Goal: Browse casually

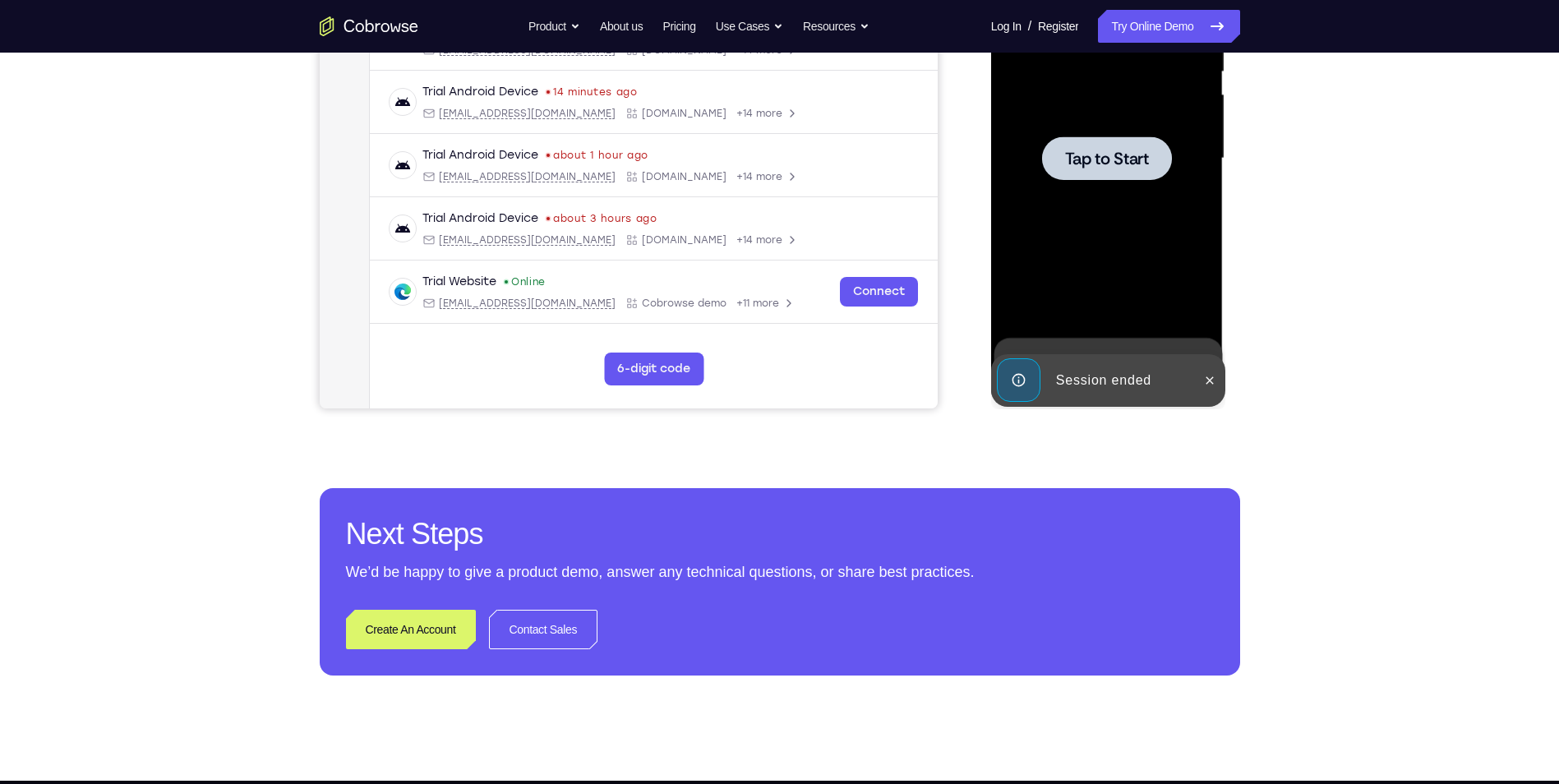
drag, startPoint x: 1079, startPoint y: 182, endPoint x: 1119, endPoint y: 214, distance: 51.2
click at [1079, 182] on div at bounding box center [1107, 158] width 207 height 460
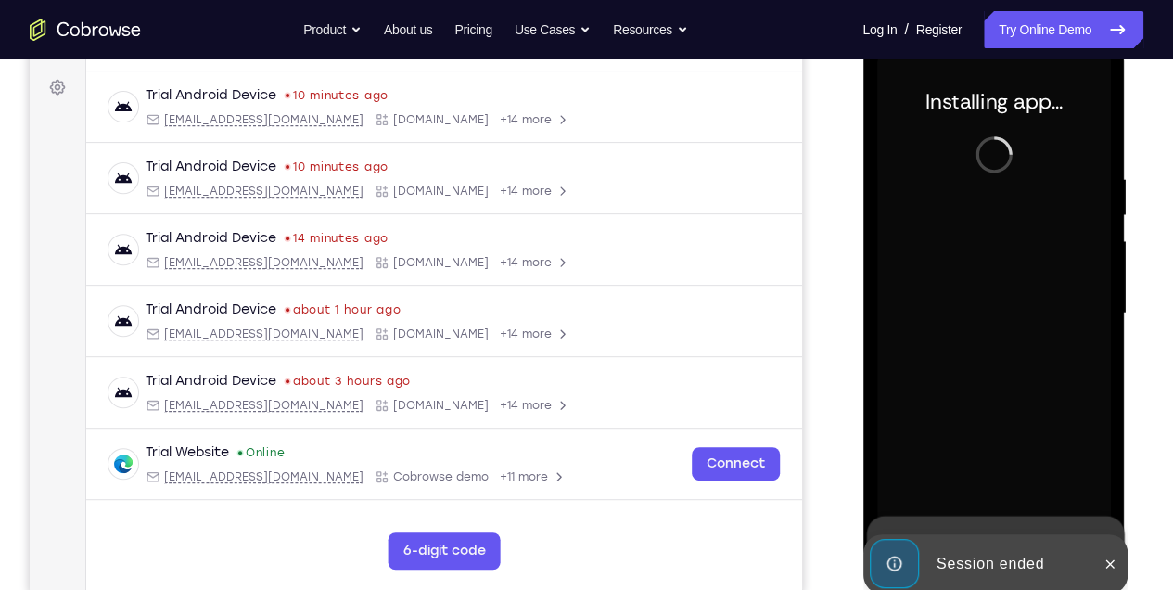
scroll to position [277, 0]
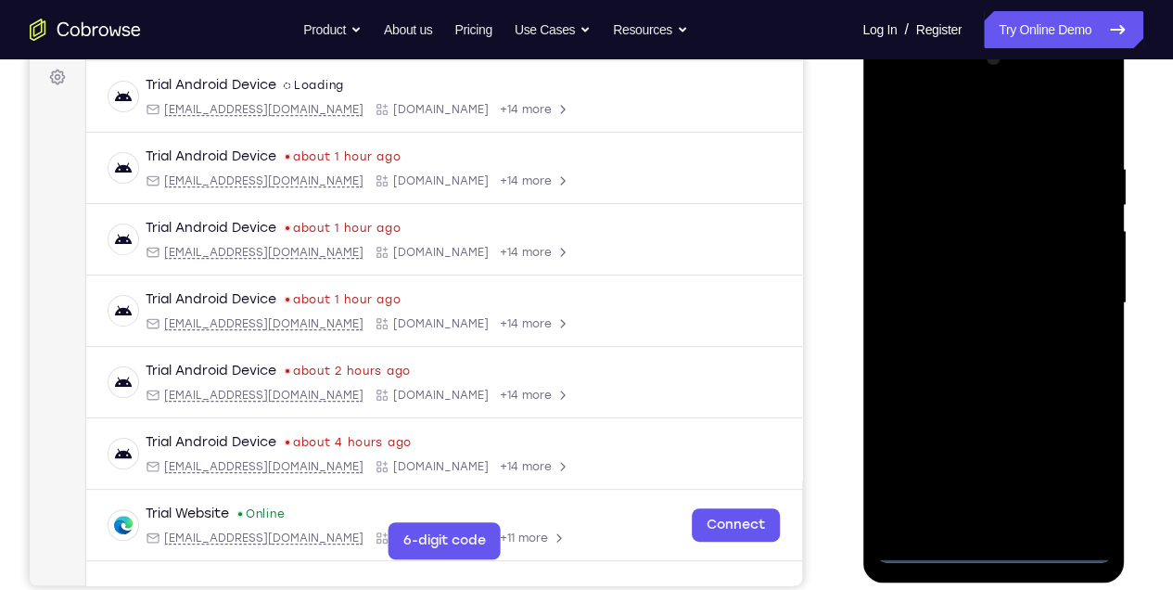
click at [991, 548] on div at bounding box center [993, 303] width 234 height 519
click at [1058, 464] on div at bounding box center [993, 303] width 234 height 519
click at [983, 118] on div at bounding box center [993, 303] width 234 height 519
click at [1071, 299] on div at bounding box center [993, 303] width 234 height 519
click at [1018, 524] on div at bounding box center [993, 303] width 234 height 519
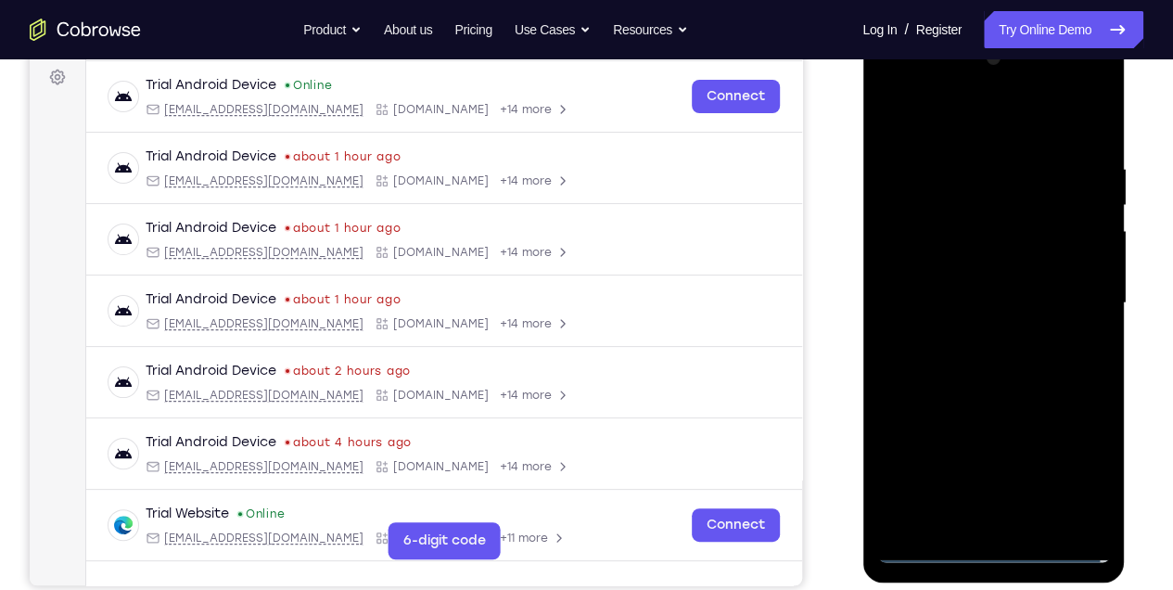
click at [982, 290] on div at bounding box center [993, 303] width 234 height 519
click at [984, 301] on div at bounding box center [993, 303] width 234 height 519
click at [917, 365] on div at bounding box center [993, 303] width 234 height 519
click at [1011, 384] on div at bounding box center [993, 303] width 234 height 519
click at [1036, 524] on div at bounding box center [993, 303] width 234 height 519
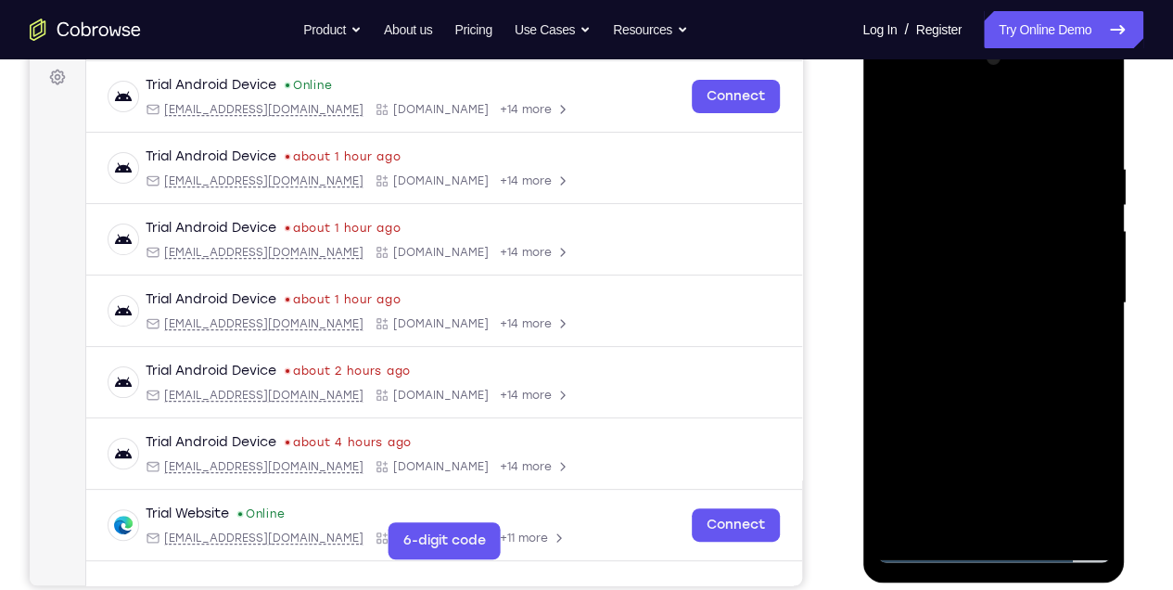
click at [1026, 401] on div at bounding box center [993, 303] width 234 height 519
click at [1017, 281] on div at bounding box center [993, 303] width 234 height 519
click at [885, 120] on div at bounding box center [993, 303] width 234 height 519
click at [898, 118] on div at bounding box center [993, 303] width 234 height 519
click at [986, 153] on div at bounding box center [993, 303] width 234 height 519
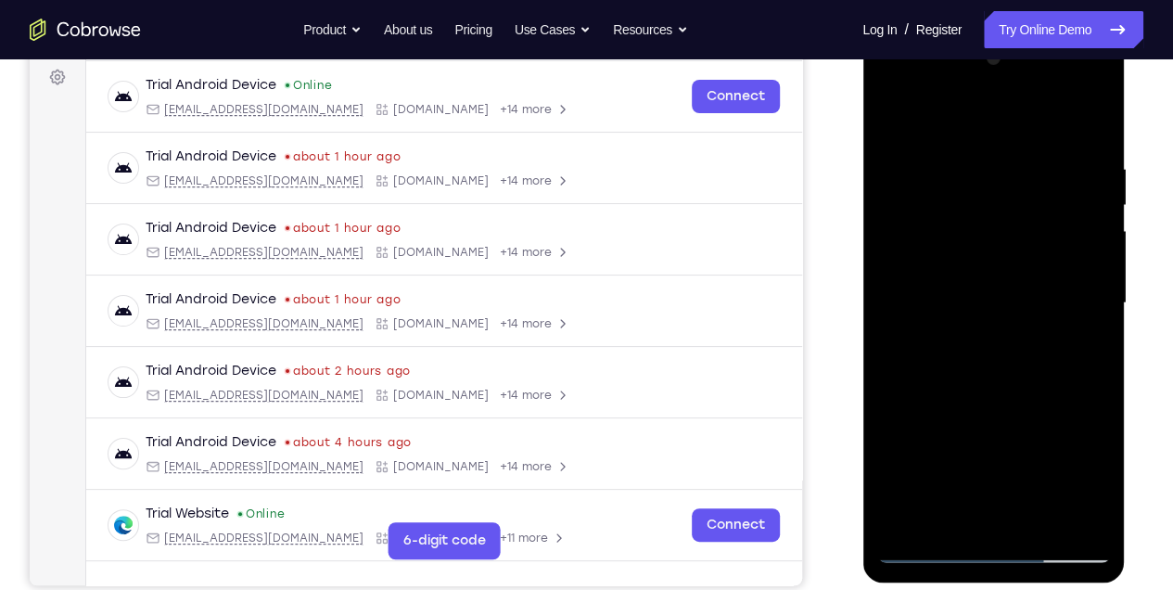
click at [1039, 261] on div at bounding box center [993, 303] width 234 height 519
click at [880, 286] on div at bounding box center [993, 303] width 234 height 519
click at [1095, 179] on div at bounding box center [993, 303] width 234 height 519
drag, startPoint x: 925, startPoint y: 257, endPoint x: 1076, endPoint y: 267, distance: 151.5
click at [1056, 267] on div at bounding box center [993, 303] width 234 height 519
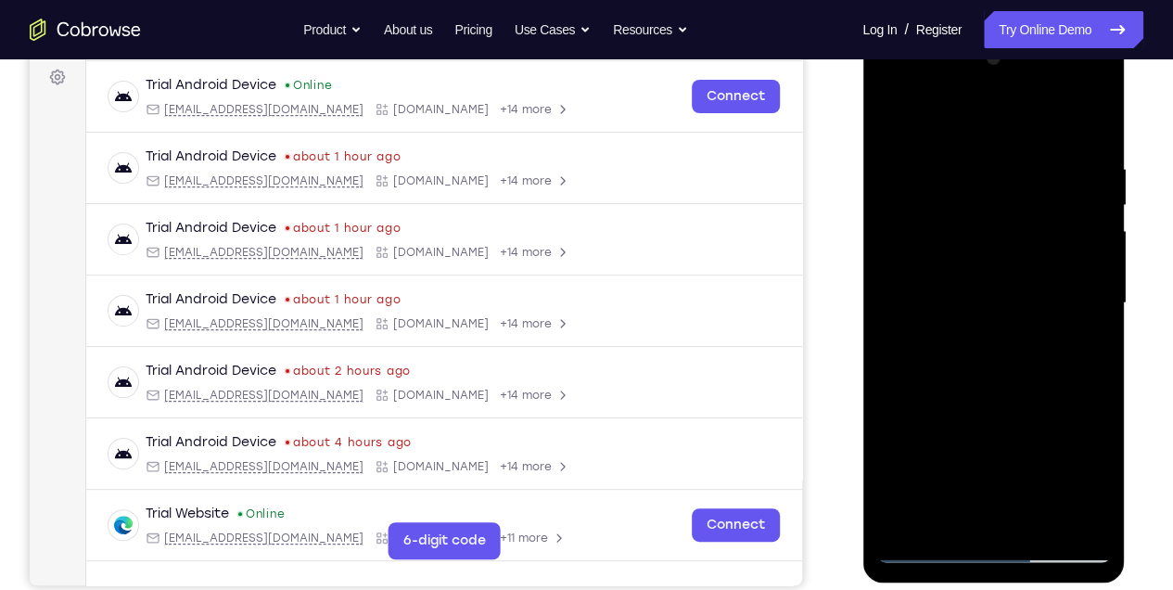
click at [1088, 120] on div at bounding box center [993, 303] width 234 height 519
drag, startPoint x: 1017, startPoint y: 394, endPoint x: 1015, endPoint y: 280, distance: 114.1
click at [1015, 288] on div at bounding box center [993, 303] width 234 height 519
drag, startPoint x: 1025, startPoint y: 329, endPoint x: 1024, endPoint y: 199, distance: 129.8
click at [1024, 204] on div at bounding box center [993, 303] width 234 height 519
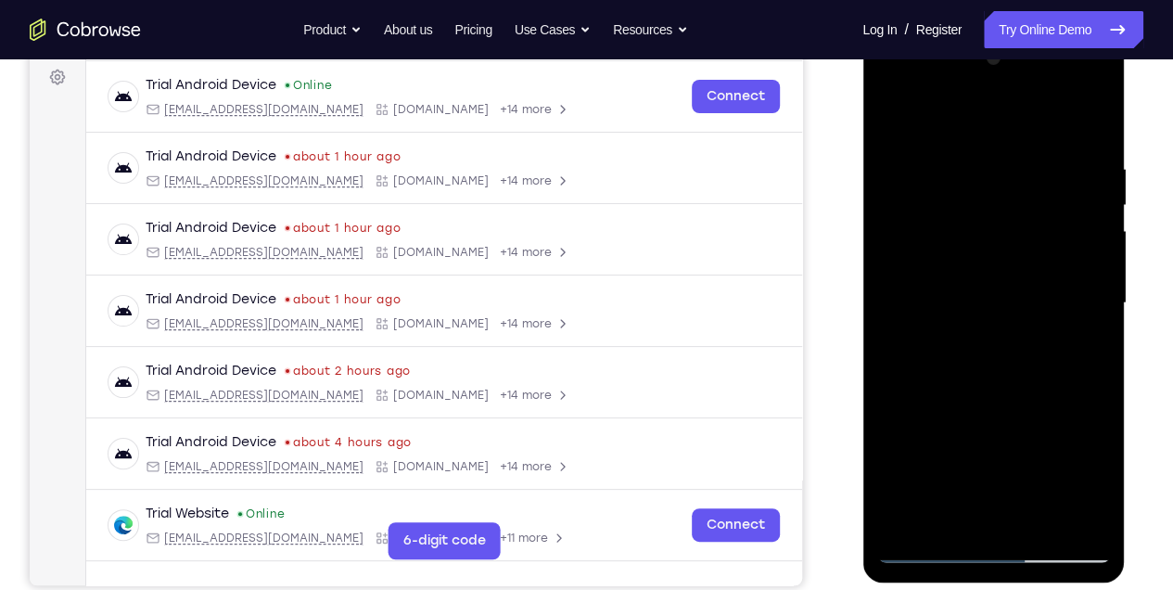
drag, startPoint x: 1039, startPoint y: 344, endPoint x: 1037, endPoint y: 224, distance: 119.6
click at [1037, 224] on div at bounding box center [993, 303] width 234 height 519
click at [1042, 518] on div at bounding box center [993, 303] width 234 height 519
drag, startPoint x: 1032, startPoint y: 439, endPoint x: 1041, endPoint y: 230, distance: 208.8
click at [1042, 235] on div at bounding box center [993, 303] width 234 height 519
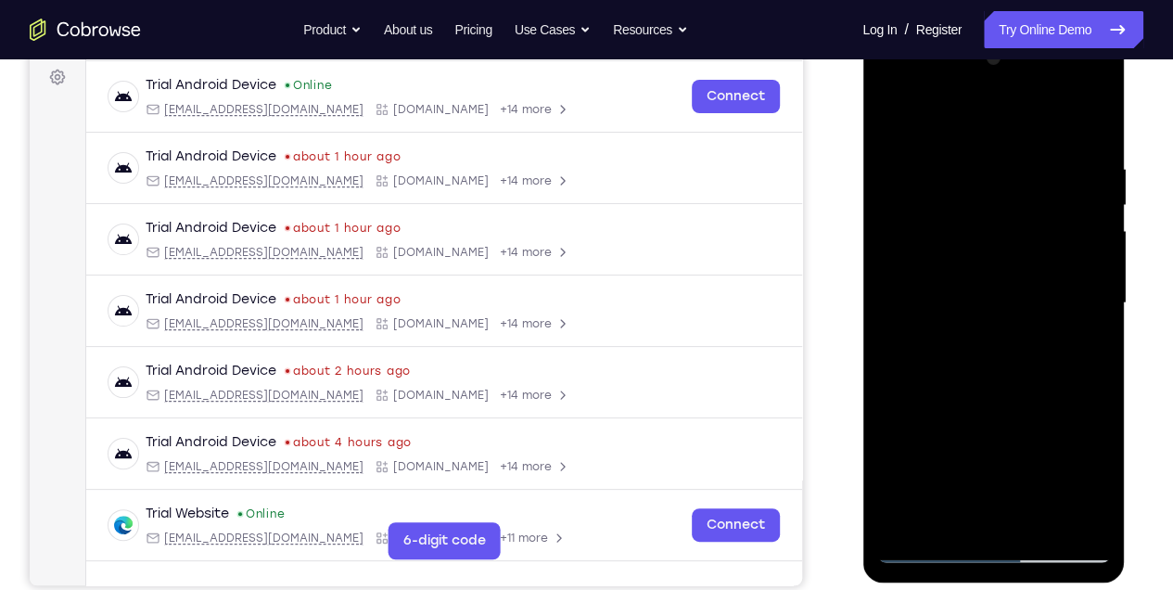
click at [993, 469] on div at bounding box center [993, 303] width 234 height 519
click at [895, 124] on div at bounding box center [993, 303] width 234 height 519
click at [994, 403] on div at bounding box center [993, 303] width 234 height 519
click at [893, 126] on div at bounding box center [993, 303] width 234 height 519
drag, startPoint x: 967, startPoint y: 459, endPoint x: 983, endPoint y: 334, distance: 126.2
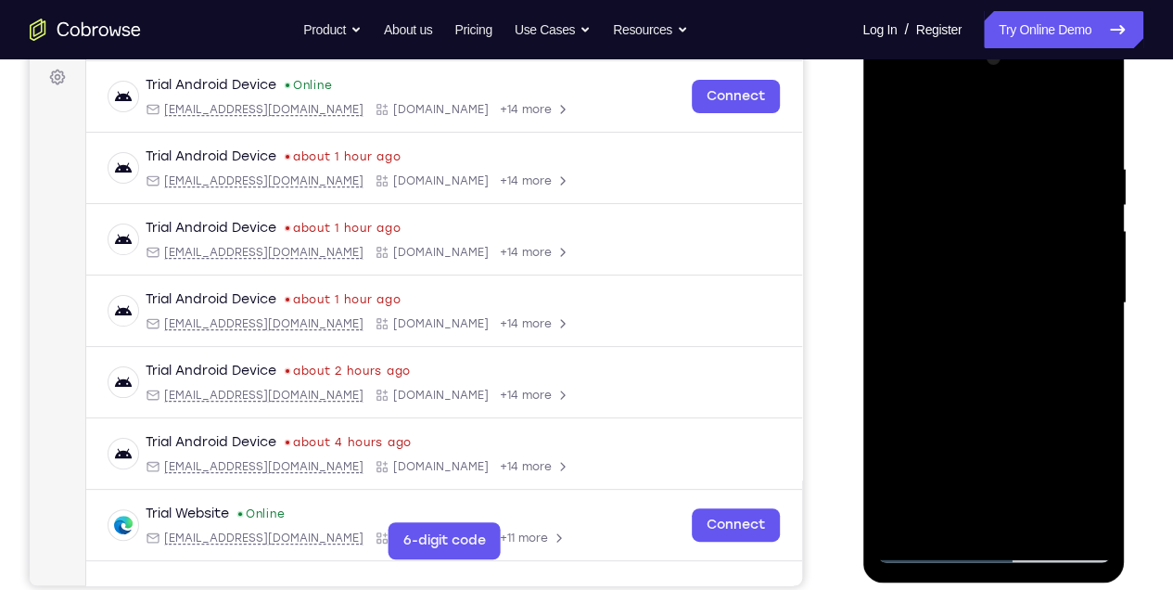
click at [983, 334] on div at bounding box center [993, 303] width 234 height 519
drag, startPoint x: 983, startPoint y: 331, endPoint x: 994, endPoint y: 399, distance: 68.6
click at [995, 428] on div at bounding box center [993, 303] width 234 height 519
drag, startPoint x: 982, startPoint y: 406, endPoint x: 997, endPoint y: 256, distance: 150.9
click at [996, 264] on div at bounding box center [993, 303] width 234 height 519
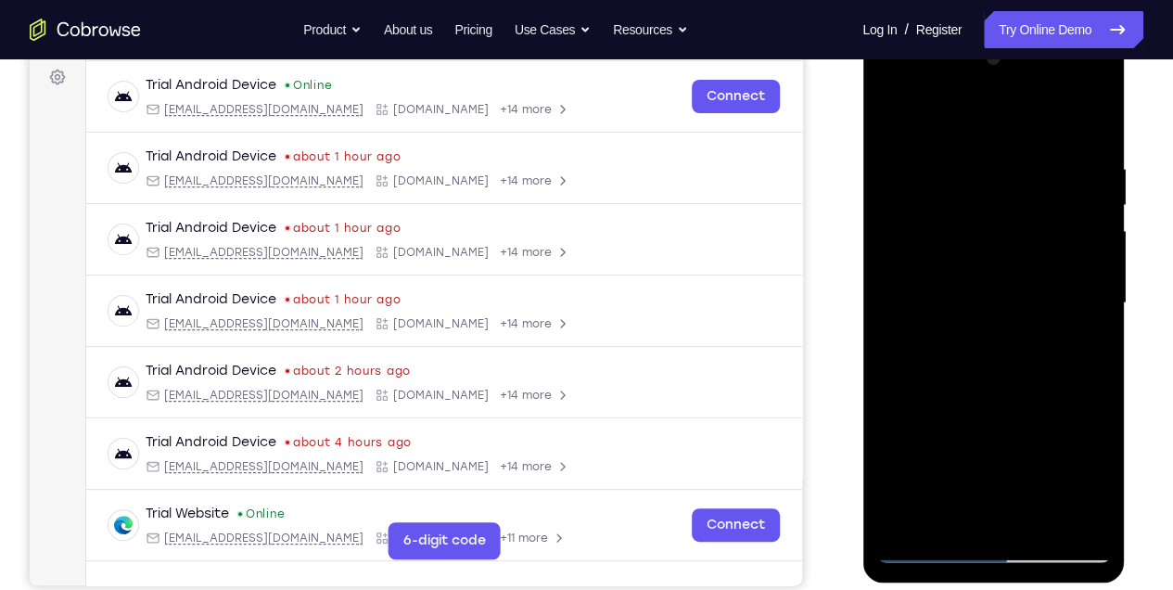
drag, startPoint x: 977, startPoint y: 424, endPoint x: 977, endPoint y: 324, distance: 100.1
click at [976, 334] on div at bounding box center [993, 303] width 234 height 519
drag, startPoint x: 989, startPoint y: 411, endPoint x: 995, endPoint y: 365, distance: 45.8
click at [993, 373] on div at bounding box center [993, 303] width 234 height 519
drag, startPoint x: 993, startPoint y: 446, endPoint x: 997, endPoint y: 349, distance: 97.4
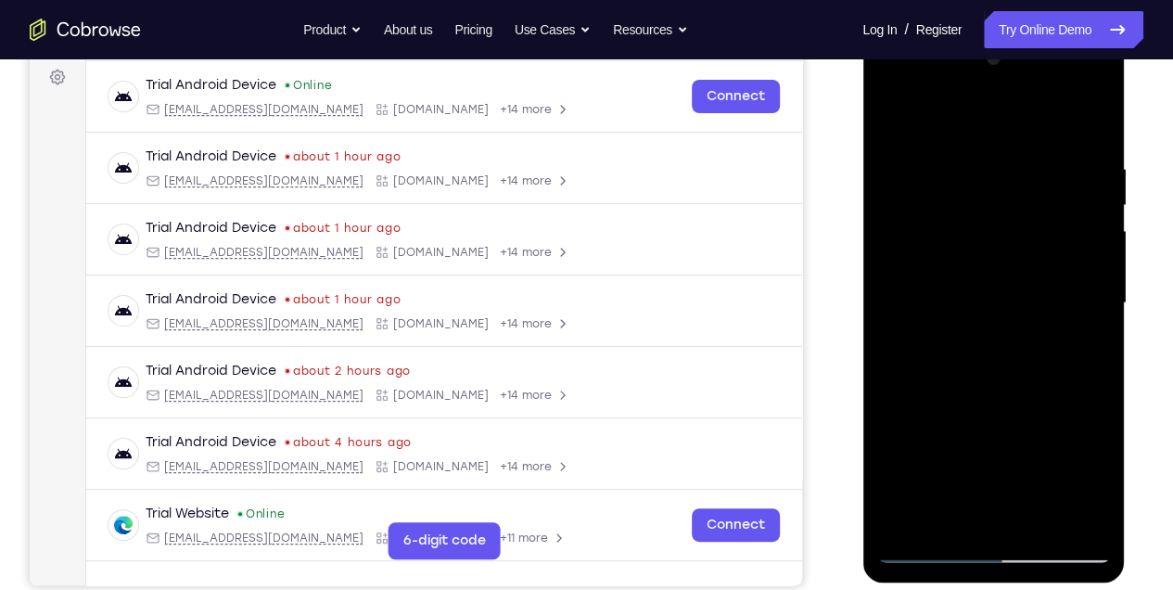
click at [997, 349] on div at bounding box center [993, 303] width 234 height 519
drag, startPoint x: 978, startPoint y: 465, endPoint x: 999, endPoint y: 408, distance: 60.1
click at [999, 408] on div at bounding box center [993, 303] width 234 height 519
drag, startPoint x: 1006, startPoint y: 435, endPoint x: 1024, endPoint y: 388, distance: 49.6
click at [1019, 401] on div at bounding box center [993, 303] width 234 height 519
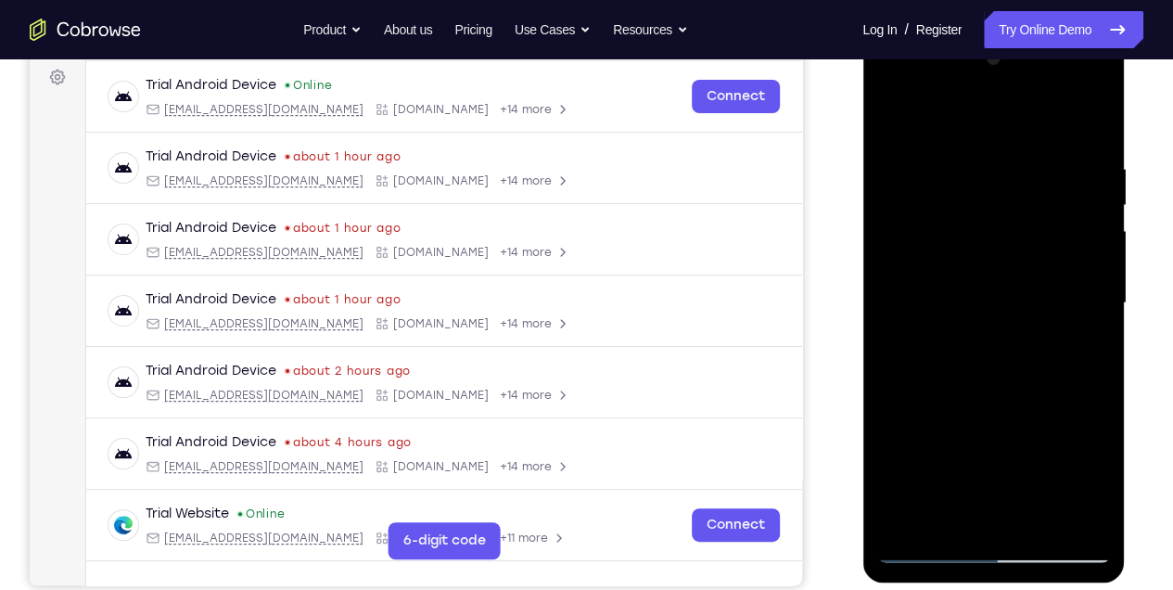
drag, startPoint x: 1005, startPoint y: 436, endPoint x: 1027, endPoint y: 363, distance: 76.6
click at [1025, 370] on div at bounding box center [993, 303] width 234 height 519
click at [1013, 413] on div at bounding box center [993, 303] width 234 height 519
click at [897, 124] on div at bounding box center [993, 303] width 234 height 519
drag, startPoint x: 975, startPoint y: 468, endPoint x: 1015, endPoint y: 305, distance: 168.0
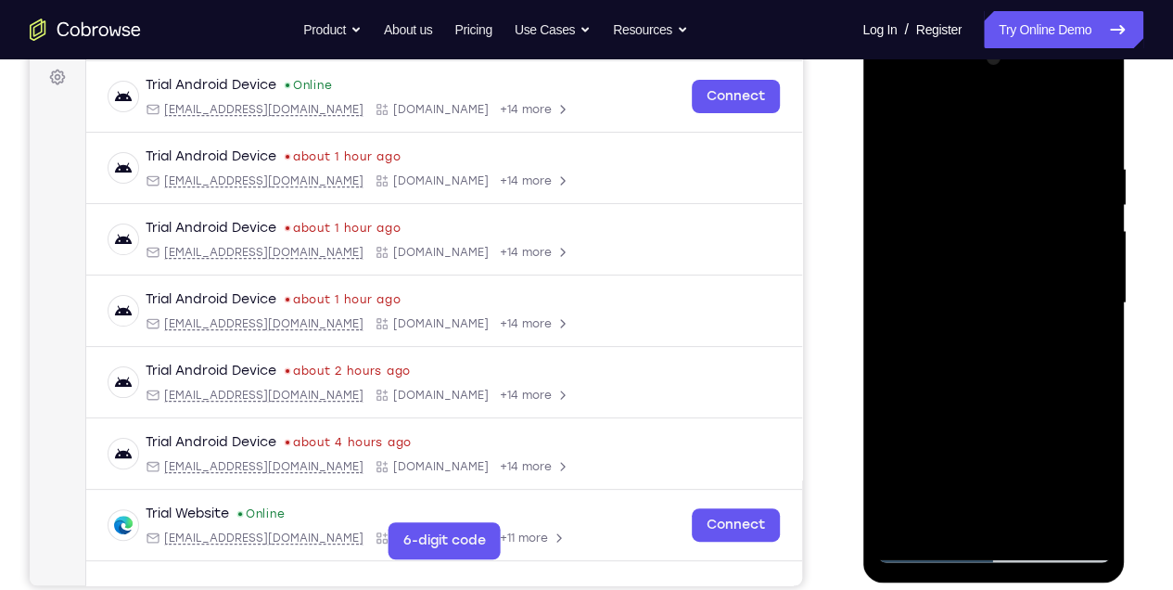
click at [1014, 308] on div at bounding box center [993, 303] width 234 height 519
drag, startPoint x: 979, startPoint y: 424, endPoint x: 1014, endPoint y: 316, distance: 113.2
click at [1013, 320] on div at bounding box center [993, 303] width 234 height 519
drag, startPoint x: 1000, startPoint y: 405, endPoint x: 1022, endPoint y: 289, distance: 117.8
click at [1017, 297] on div at bounding box center [993, 303] width 234 height 519
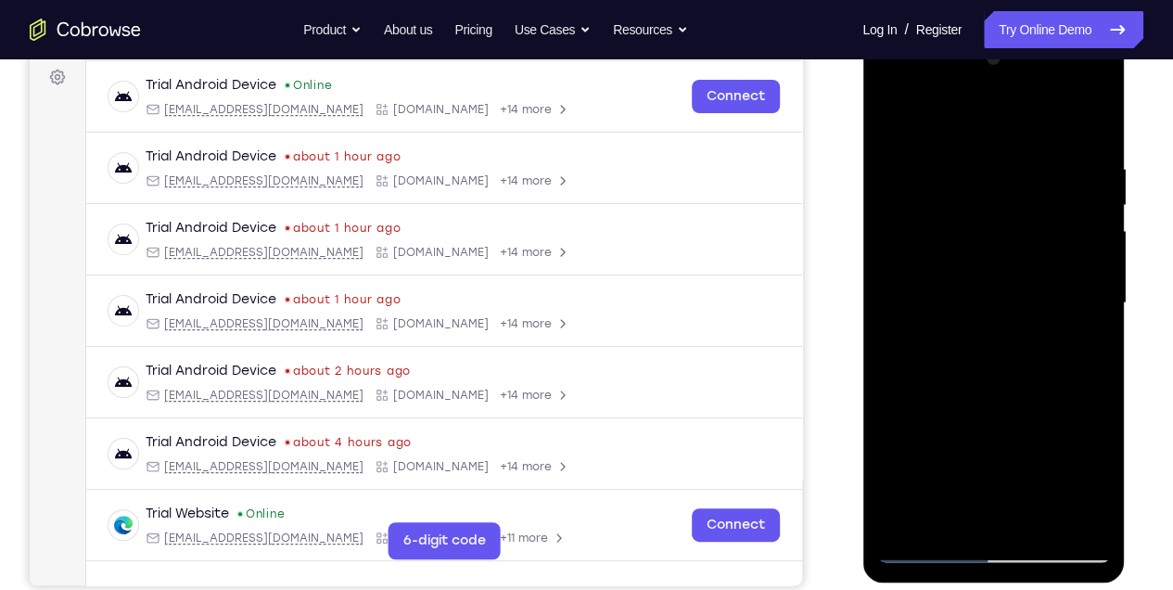
drag, startPoint x: 985, startPoint y: 412, endPoint x: 1025, endPoint y: 276, distance: 141.1
click at [1020, 287] on div at bounding box center [993, 303] width 234 height 519
drag, startPoint x: 1010, startPoint y: 397, endPoint x: 1021, endPoint y: 318, distance: 79.6
click at [1021, 318] on div at bounding box center [993, 303] width 234 height 519
drag, startPoint x: 997, startPoint y: 440, endPoint x: 1000, endPoint y: 362, distance: 78.9
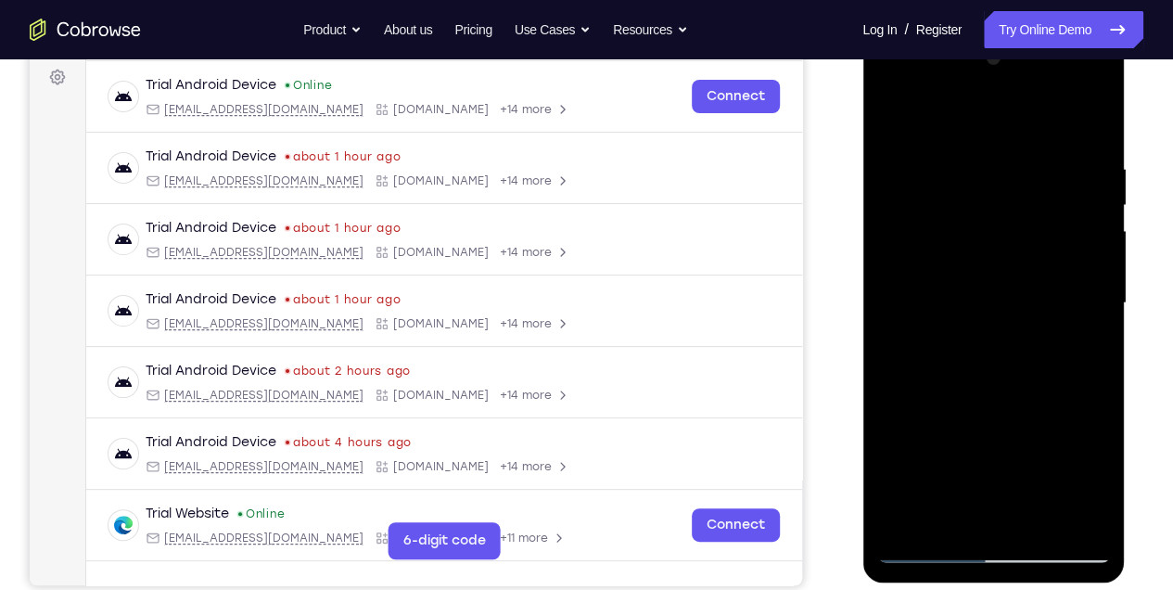
click at [999, 370] on div at bounding box center [993, 303] width 234 height 519
drag, startPoint x: 1010, startPoint y: 411, endPoint x: 1037, endPoint y: 329, distance: 86.2
click at [1036, 330] on div at bounding box center [993, 303] width 234 height 519
drag, startPoint x: 1032, startPoint y: 426, endPoint x: 1050, endPoint y: 320, distance: 108.1
click at [1049, 322] on div at bounding box center [993, 303] width 234 height 519
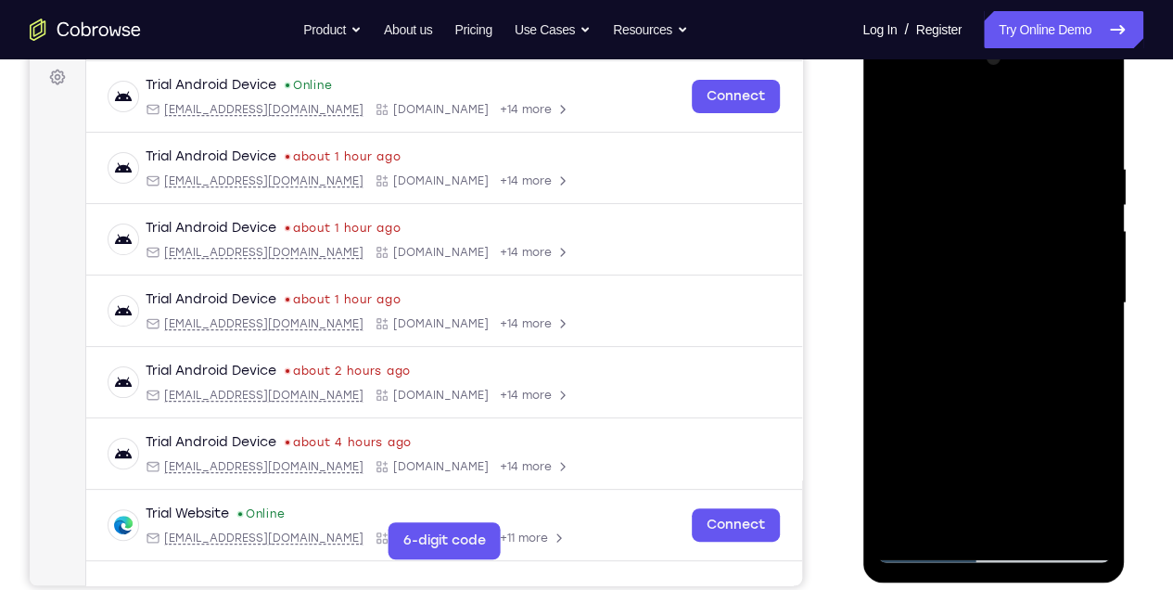
drag, startPoint x: 1013, startPoint y: 436, endPoint x: 1034, endPoint y: 346, distance: 92.2
click at [1034, 346] on div at bounding box center [993, 303] width 234 height 519
click at [1034, 347] on div at bounding box center [993, 303] width 234 height 519
click at [889, 118] on div at bounding box center [993, 303] width 234 height 519
drag, startPoint x: 948, startPoint y: 418, endPoint x: 972, endPoint y: 282, distance: 138.2
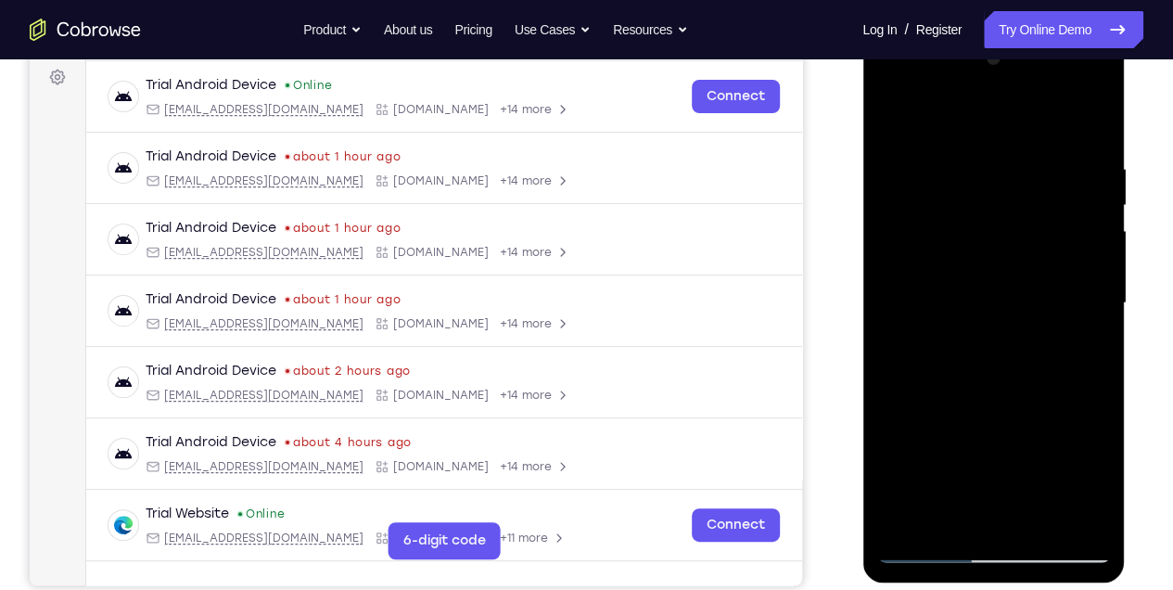
click at [972, 283] on div at bounding box center [993, 303] width 234 height 519
drag, startPoint x: 983, startPoint y: 440, endPoint x: 986, endPoint y: 337, distance: 103.9
click at [986, 337] on div at bounding box center [993, 303] width 234 height 519
drag, startPoint x: 974, startPoint y: 439, endPoint x: 987, endPoint y: 359, distance: 81.9
click at [987, 359] on div at bounding box center [993, 303] width 234 height 519
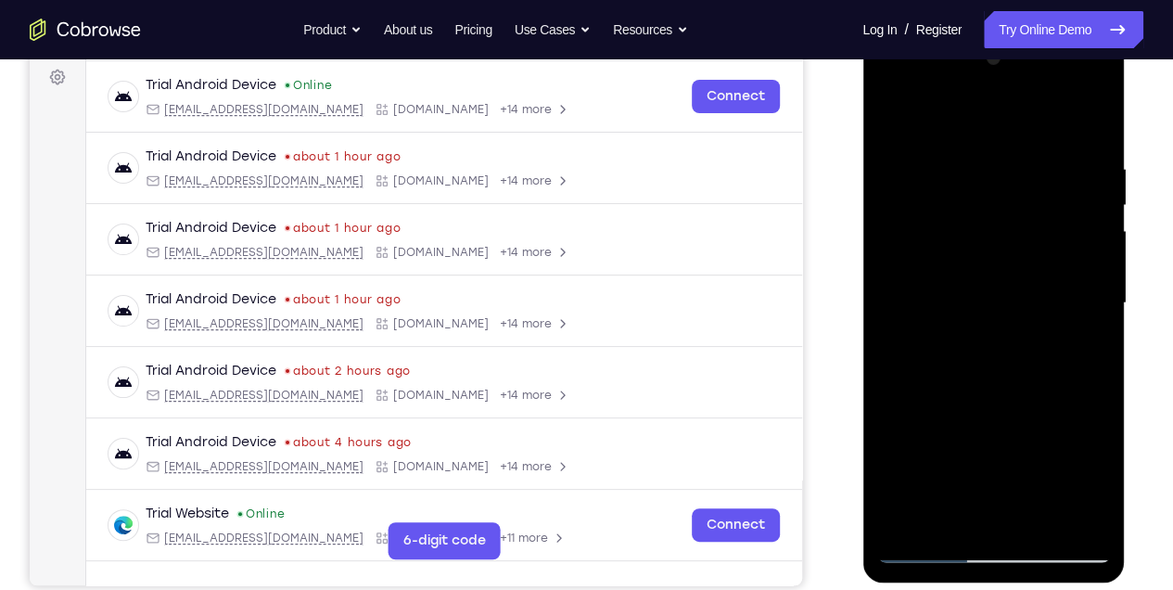
drag, startPoint x: 987, startPoint y: 452, endPoint x: 997, endPoint y: 363, distance: 88.6
click at [997, 363] on div at bounding box center [993, 303] width 234 height 519
drag, startPoint x: 985, startPoint y: 434, endPoint x: 997, endPoint y: 351, distance: 83.4
click at [996, 353] on div at bounding box center [993, 303] width 234 height 519
drag, startPoint x: 987, startPoint y: 458, endPoint x: 1001, endPoint y: 341, distance: 117.6
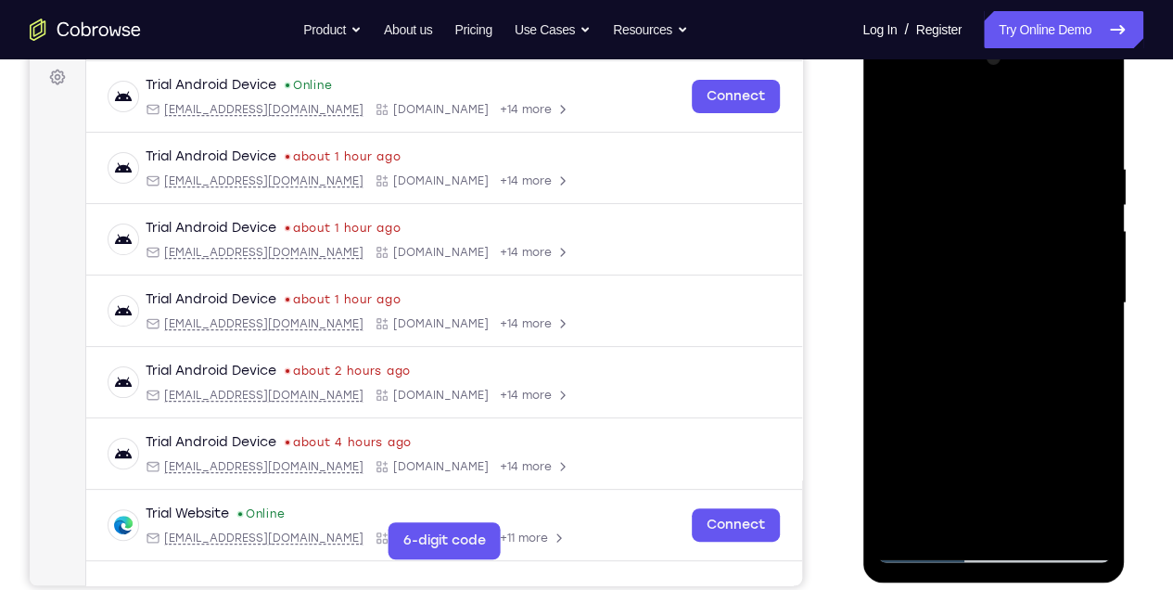
click at [1001, 344] on div at bounding box center [993, 303] width 234 height 519
drag, startPoint x: 949, startPoint y: 435, endPoint x: 963, endPoint y: 318, distance: 117.6
click at [961, 322] on div at bounding box center [993, 303] width 234 height 519
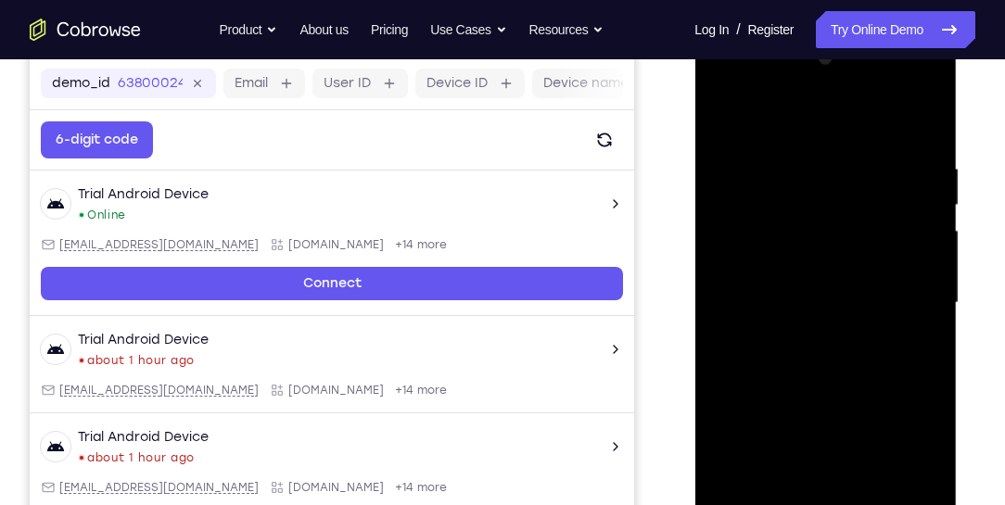
click at [778, 488] on div at bounding box center [825, 303] width 234 height 519
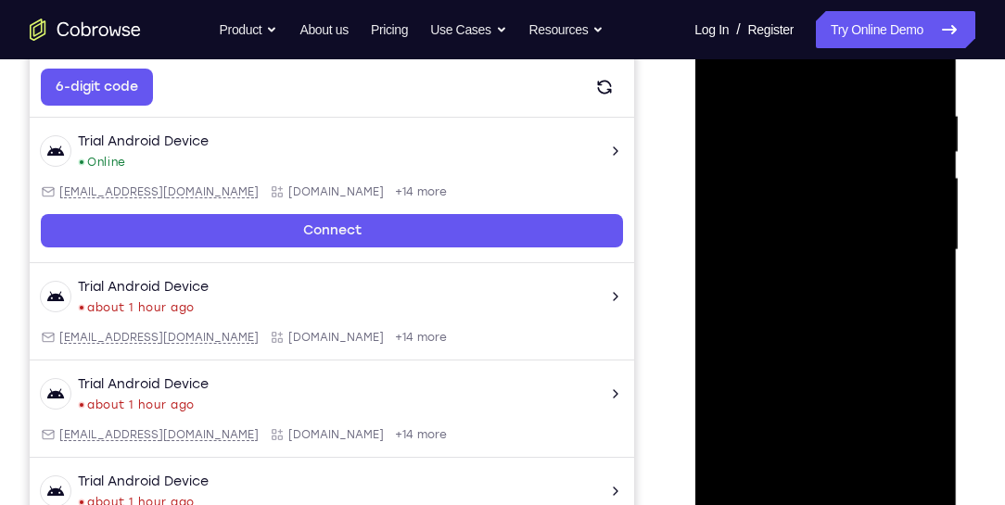
click at [725, 68] on div at bounding box center [825, 250] width 234 height 519
drag, startPoint x: 799, startPoint y: 408, endPoint x: 801, endPoint y: 234, distance: 174.3
click at [801, 235] on div at bounding box center [825, 250] width 234 height 519
drag, startPoint x: 865, startPoint y: 338, endPoint x: 872, endPoint y: 280, distance: 58.8
click at [872, 283] on div at bounding box center [825, 250] width 234 height 519
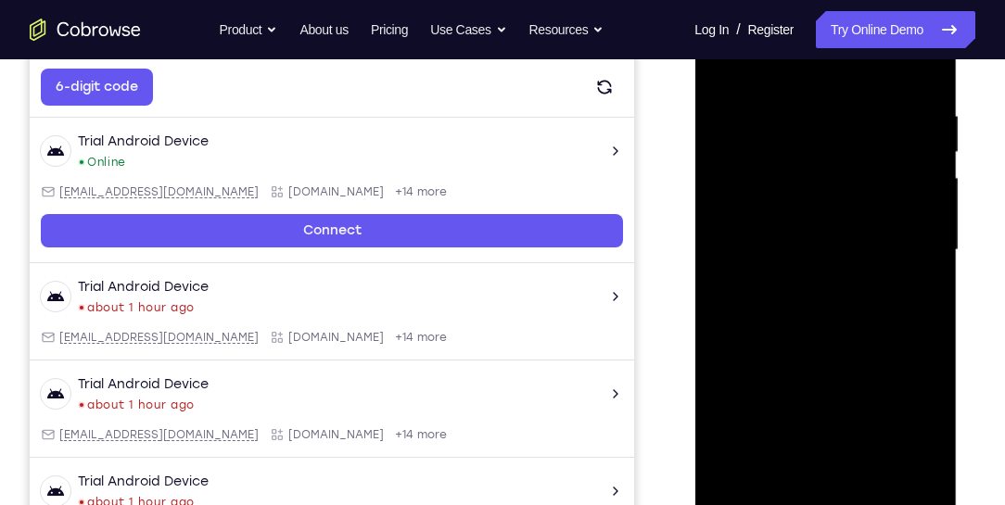
drag, startPoint x: 842, startPoint y: 405, endPoint x: 864, endPoint y: 276, distance: 130.8
click at [863, 286] on div at bounding box center [825, 250] width 234 height 519
drag, startPoint x: 869, startPoint y: 396, endPoint x: 876, endPoint y: 297, distance: 99.5
click at [876, 297] on div at bounding box center [825, 250] width 234 height 519
click at [728, 63] on div at bounding box center [825, 250] width 234 height 519
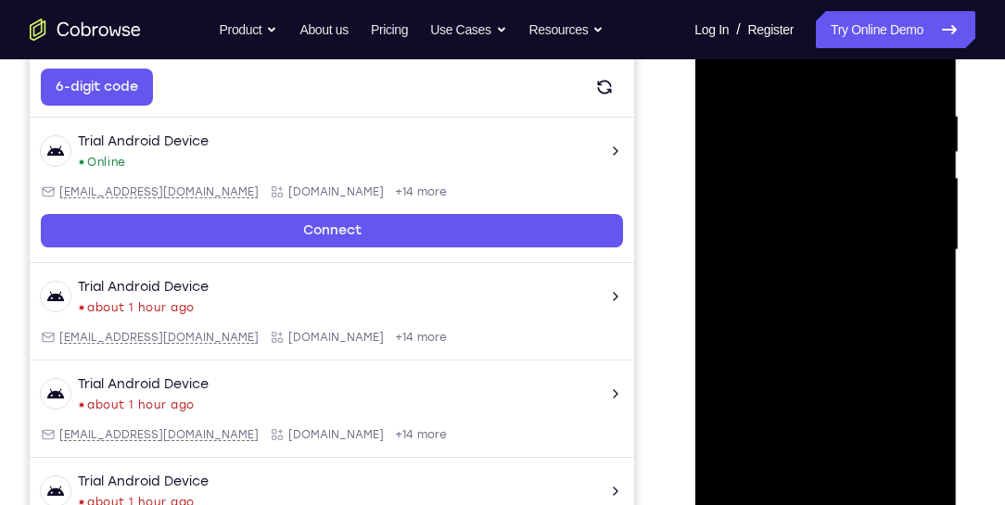
click at [876, 463] on div at bounding box center [825, 250] width 234 height 519
click at [874, 465] on div at bounding box center [825, 250] width 234 height 519
click at [724, 64] on div at bounding box center [825, 250] width 234 height 519
drag, startPoint x: 822, startPoint y: 272, endPoint x: 853, endPoint y: 532, distance: 262.3
click at [853, 532] on div at bounding box center [826, 255] width 264 height 556
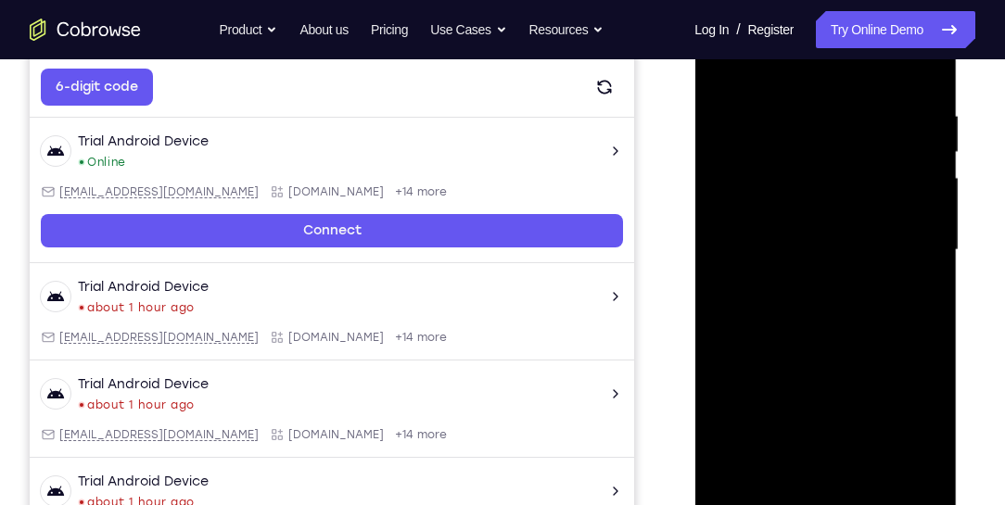
drag, startPoint x: 840, startPoint y: 224, endPoint x: 834, endPoint y: 387, distance: 162.3
click at [834, 387] on div at bounding box center [825, 250] width 234 height 519
drag, startPoint x: 814, startPoint y: 233, endPoint x: 784, endPoint y: 431, distance: 200.6
click at [784, 431] on div at bounding box center [825, 250] width 234 height 519
click at [728, 63] on div at bounding box center [825, 250] width 234 height 519
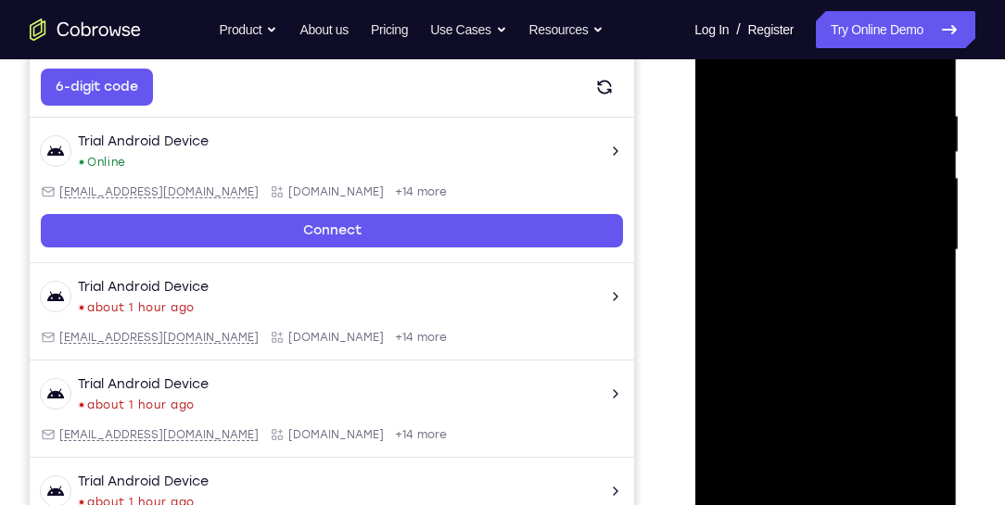
drag, startPoint x: 815, startPoint y: 137, endPoint x: 821, endPoint y: 495, distance: 357.9
click at [821, 493] on div at bounding box center [825, 250] width 234 height 519
drag, startPoint x: 821, startPoint y: 156, endPoint x: 821, endPoint y: 532, distance: 376.4
click at [821, 532] on div at bounding box center [826, 255] width 264 height 556
click at [780, 98] on div at bounding box center [825, 250] width 234 height 519
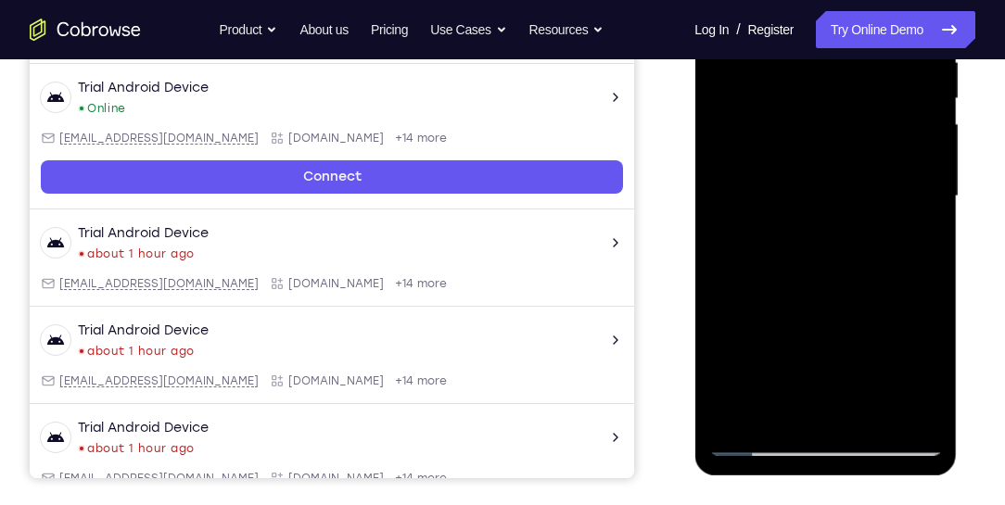
scroll to position [277, 0]
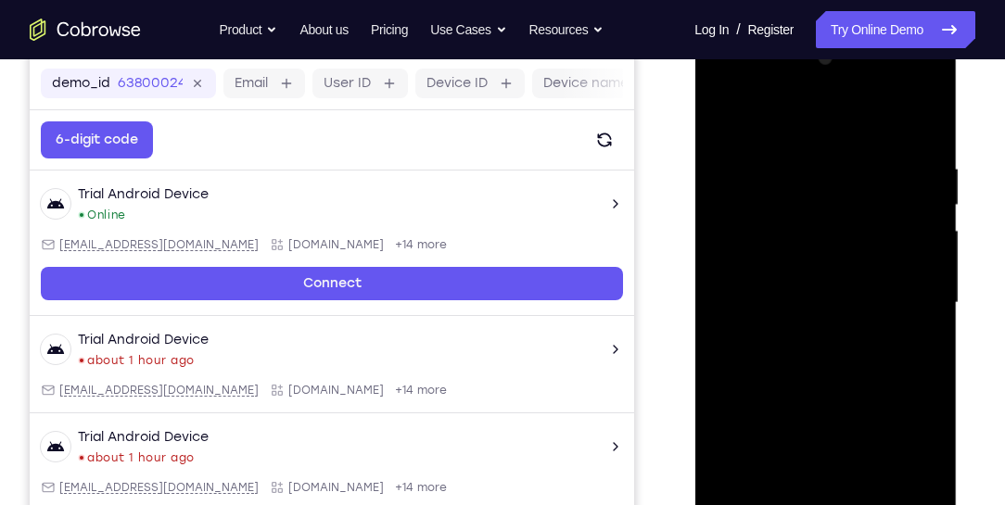
click at [929, 184] on div at bounding box center [825, 303] width 234 height 519
click at [920, 125] on div at bounding box center [825, 303] width 234 height 519
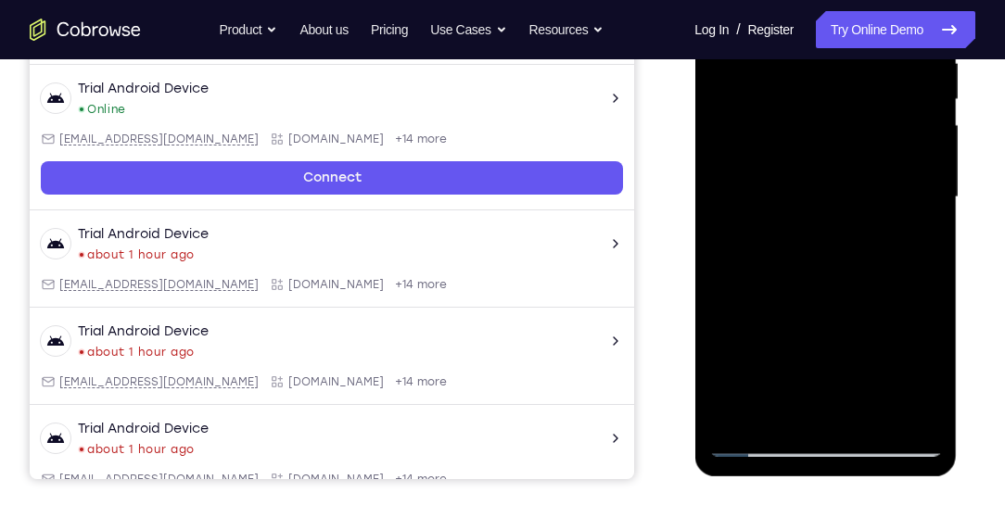
click at [781, 409] on div at bounding box center [825, 197] width 234 height 519
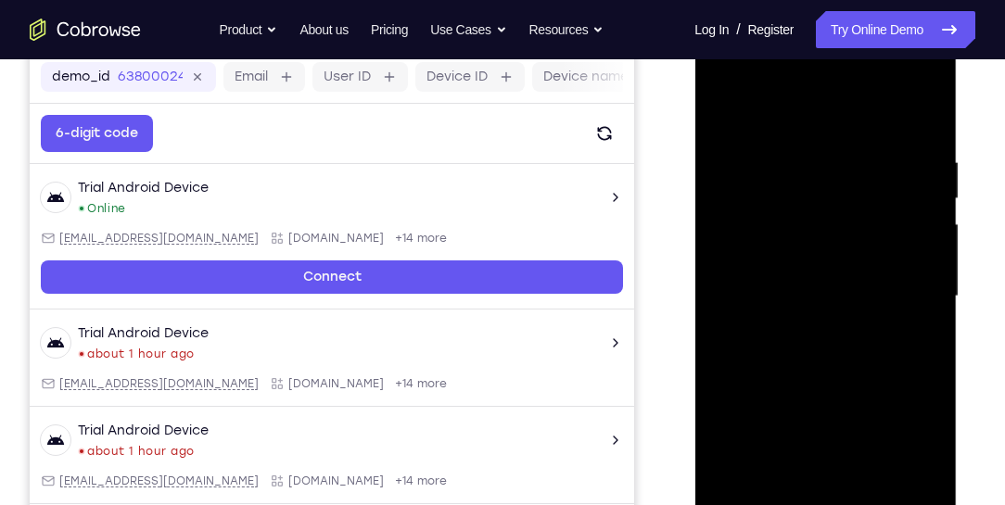
scroll to position [224, 0]
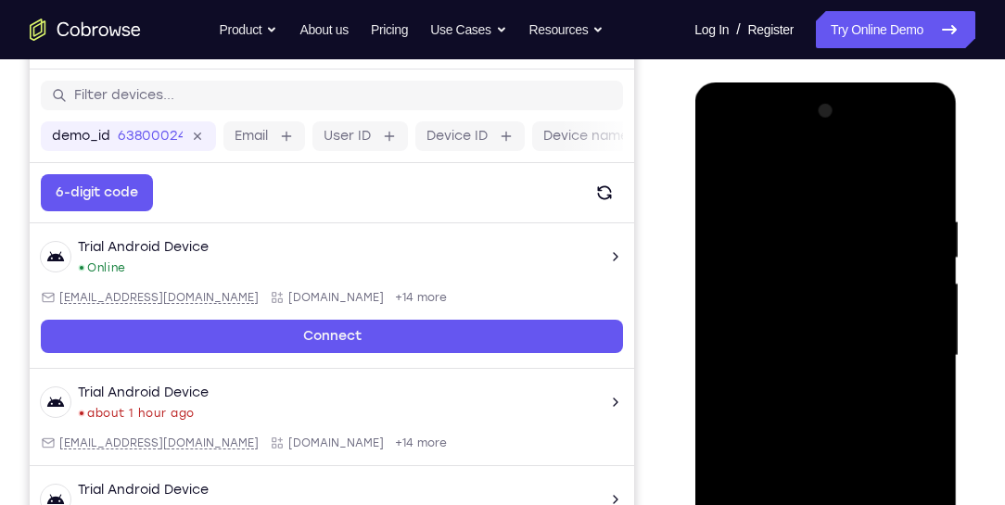
click at [813, 167] on div at bounding box center [825, 355] width 234 height 519
click at [821, 208] on div at bounding box center [825, 355] width 234 height 519
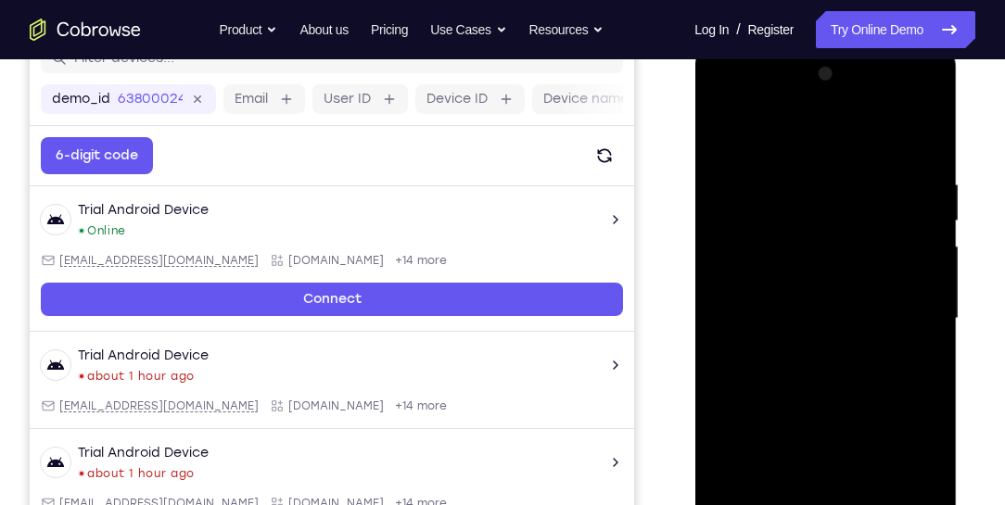
scroll to position [277, 0]
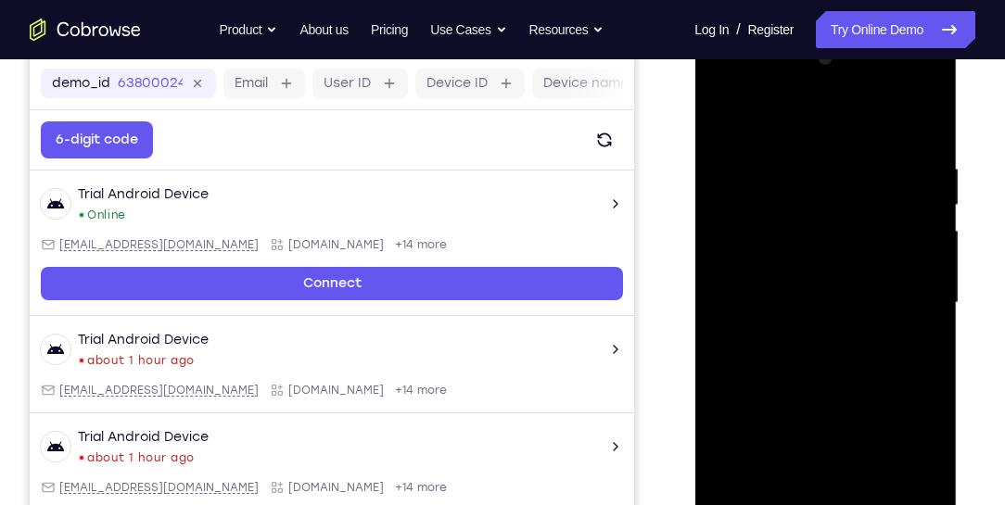
click at [858, 184] on div at bounding box center [825, 303] width 234 height 519
click at [745, 166] on div at bounding box center [825, 303] width 234 height 519
click at [745, 173] on div at bounding box center [825, 303] width 234 height 519
click at [873, 149] on div at bounding box center [825, 303] width 234 height 519
click at [852, 348] on div at bounding box center [825, 303] width 234 height 519
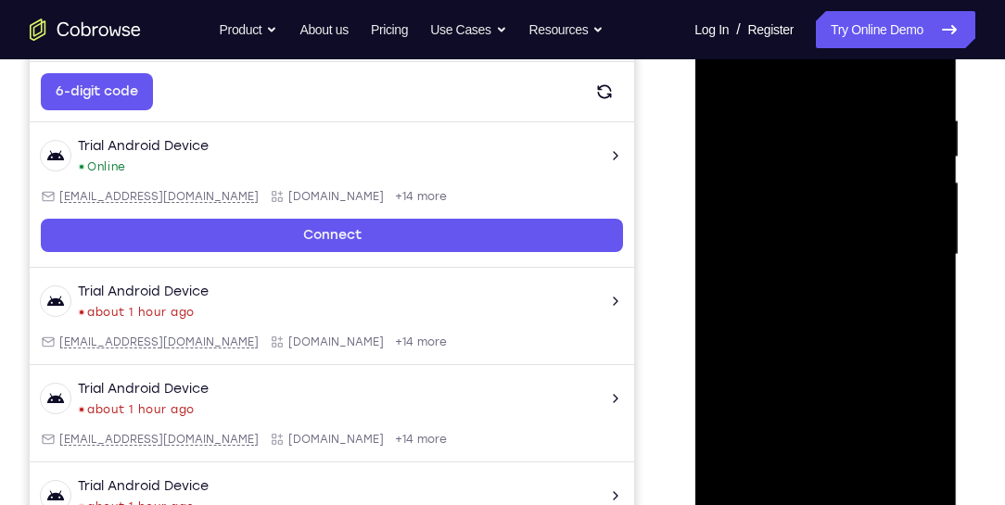
scroll to position [383, 0]
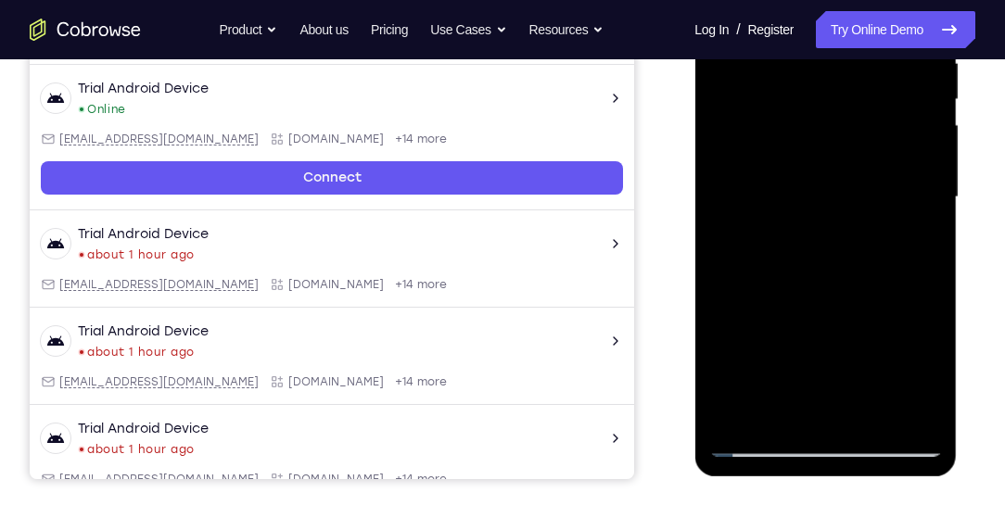
click at [841, 240] on div at bounding box center [825, 197] width 234 height 519
click at [839, 244] on div at bounding box center [825, 197] width 234 height 519
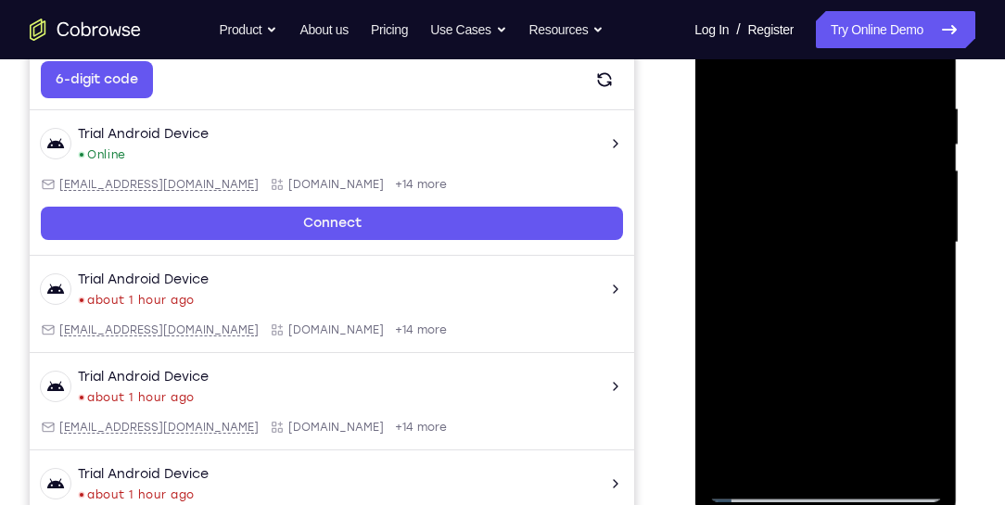
scroll to position [277, 0]
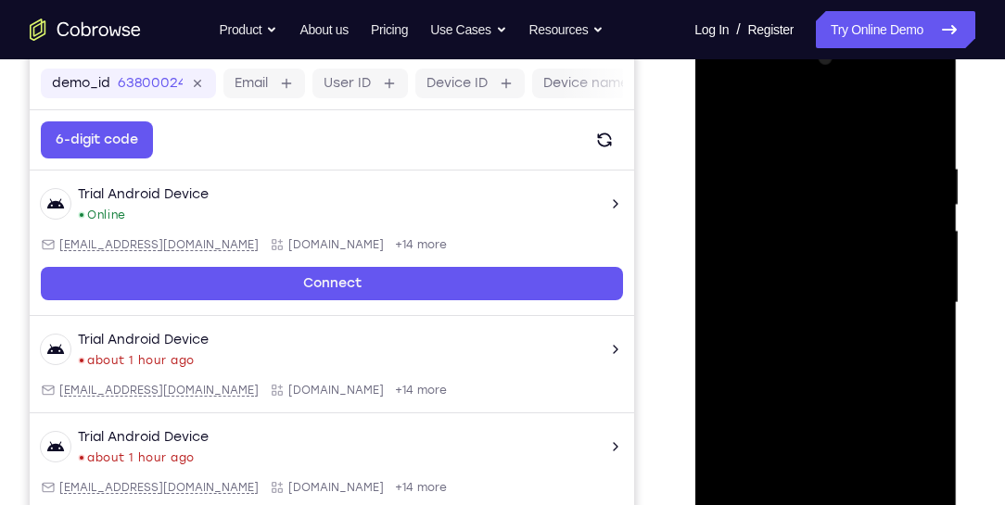
click at [824, 380] on div at bounding box center [825, 303] width 234 height 519
click at [725, 111] on div at bounding box center [825, 303] width 234 height 519
click at [923, 483] on div at bounding box center [825, 303] width 234 height 519
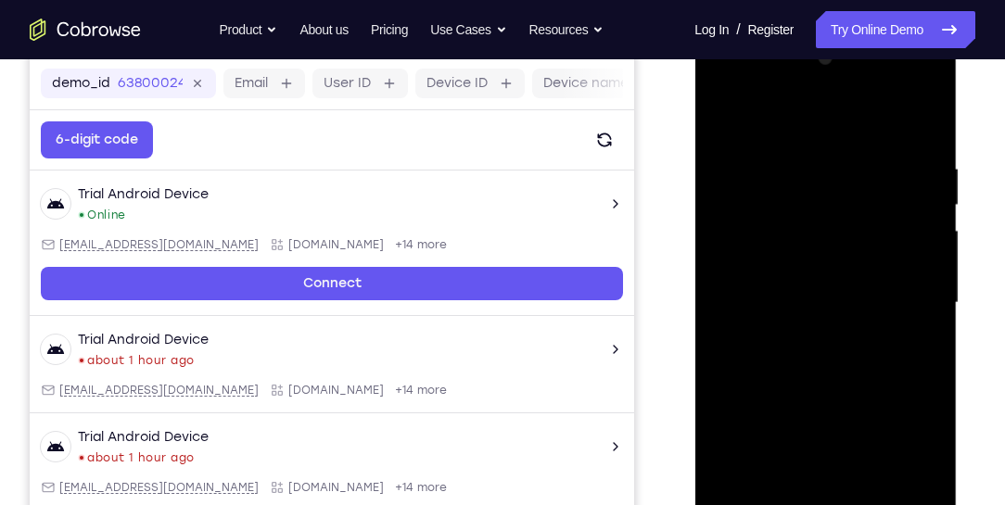
click at [923, 483] on div at bounding box center [825, 303] width 234 height 519
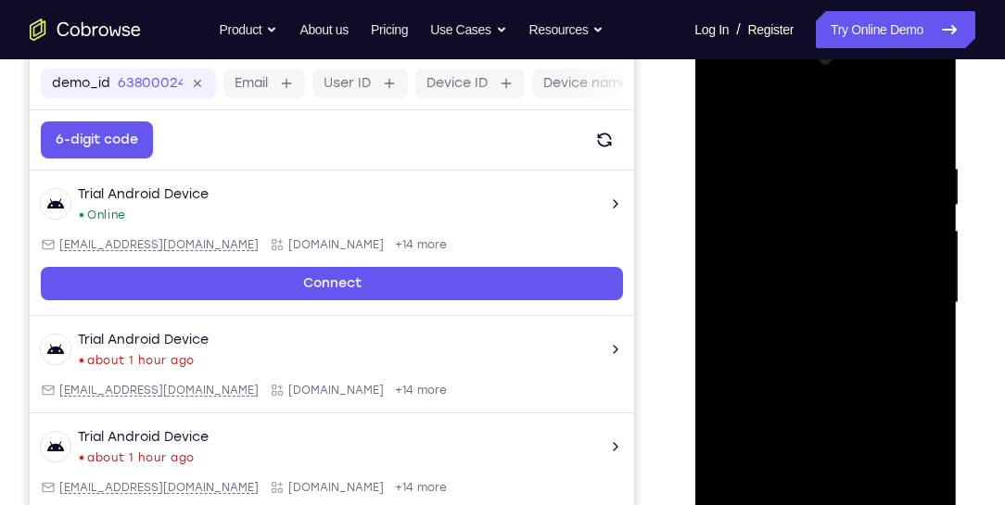
click at [796, 234] on div at bounding box center [825, 303] width 234 height 519
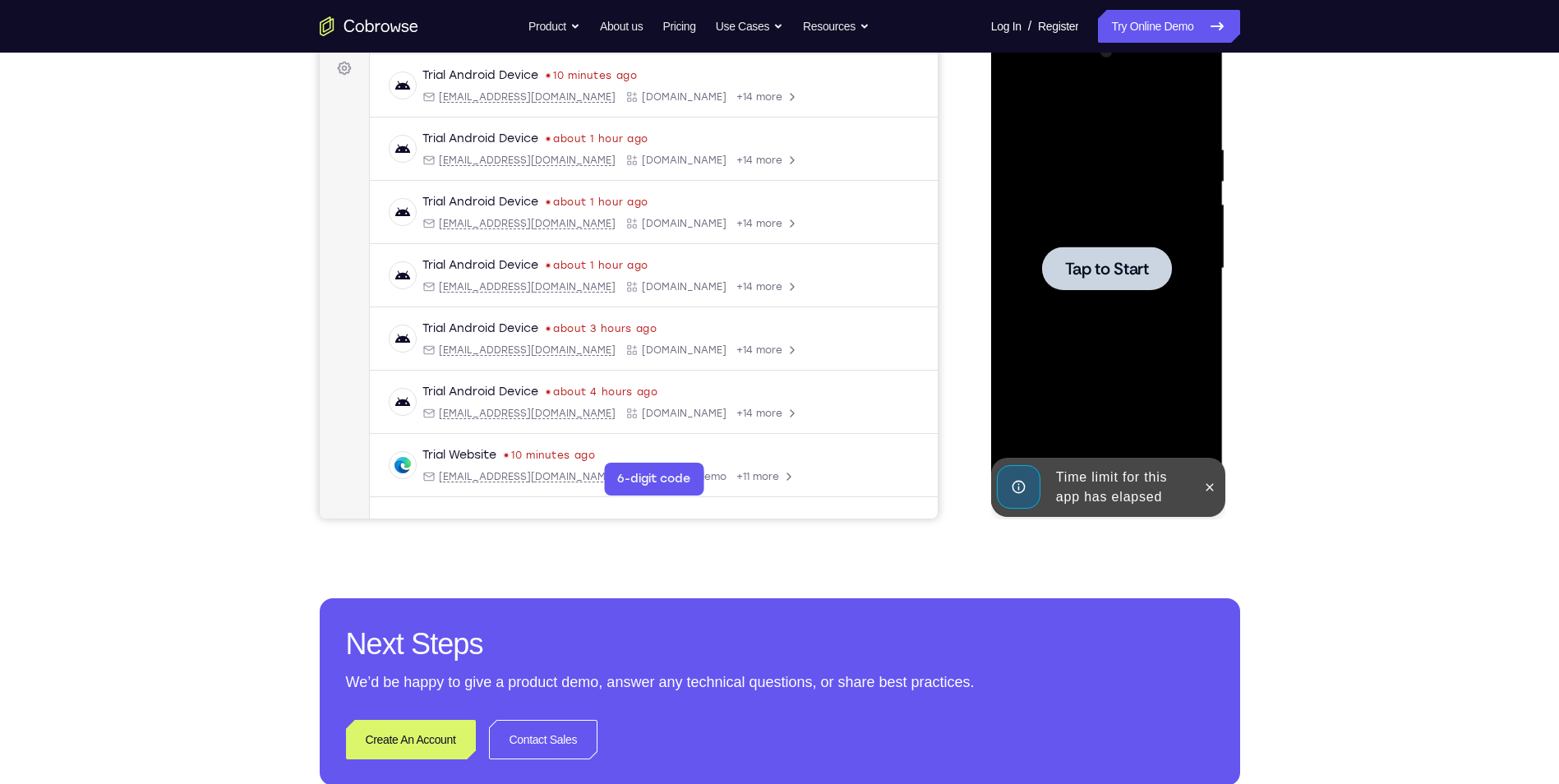
click at [1202, 300] on div at bounding box center [1107, 268] width 207 height 460
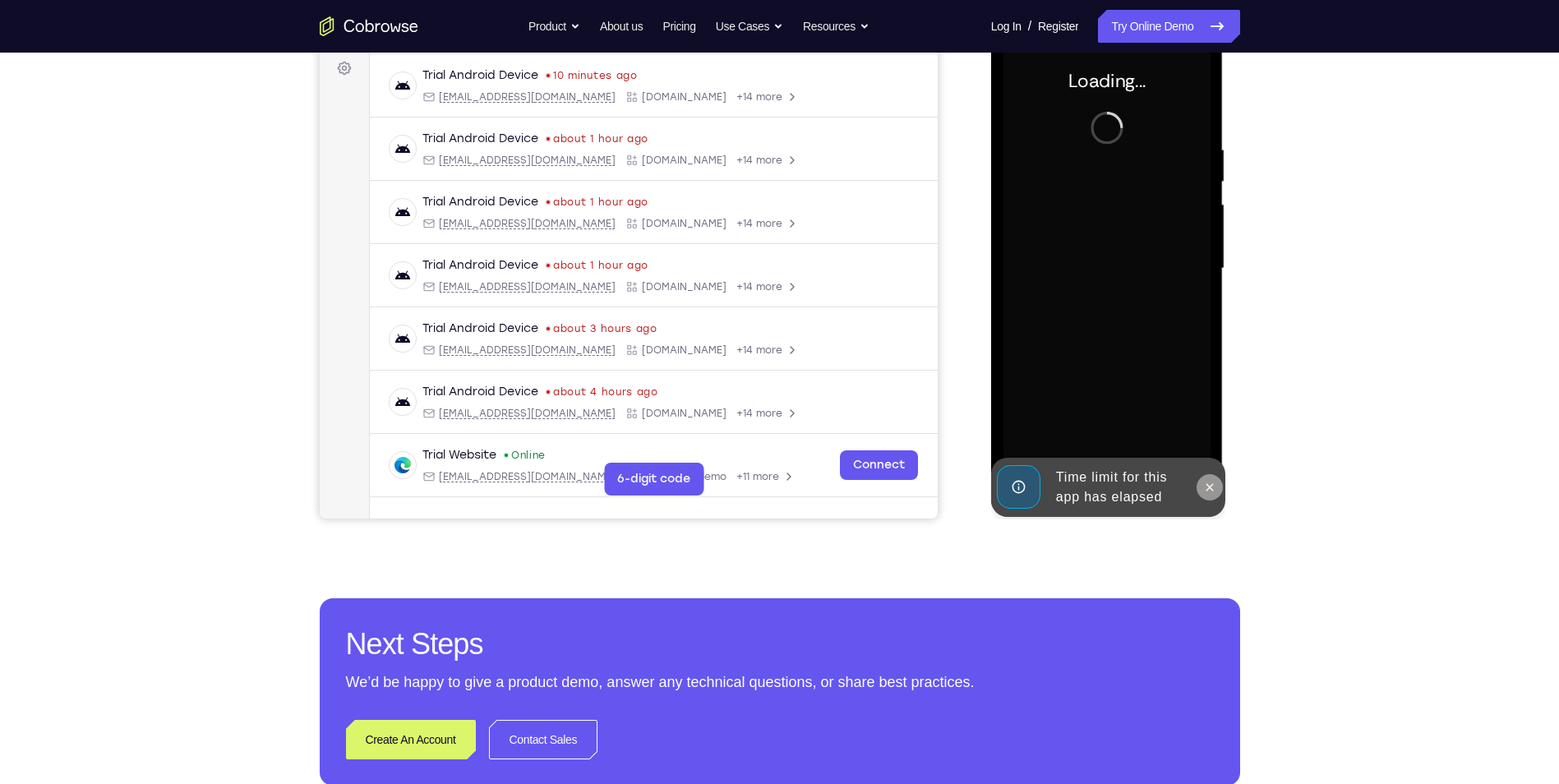
click at [1215, 490] on icon at bounding box center [1209, 486] width 13 height 13
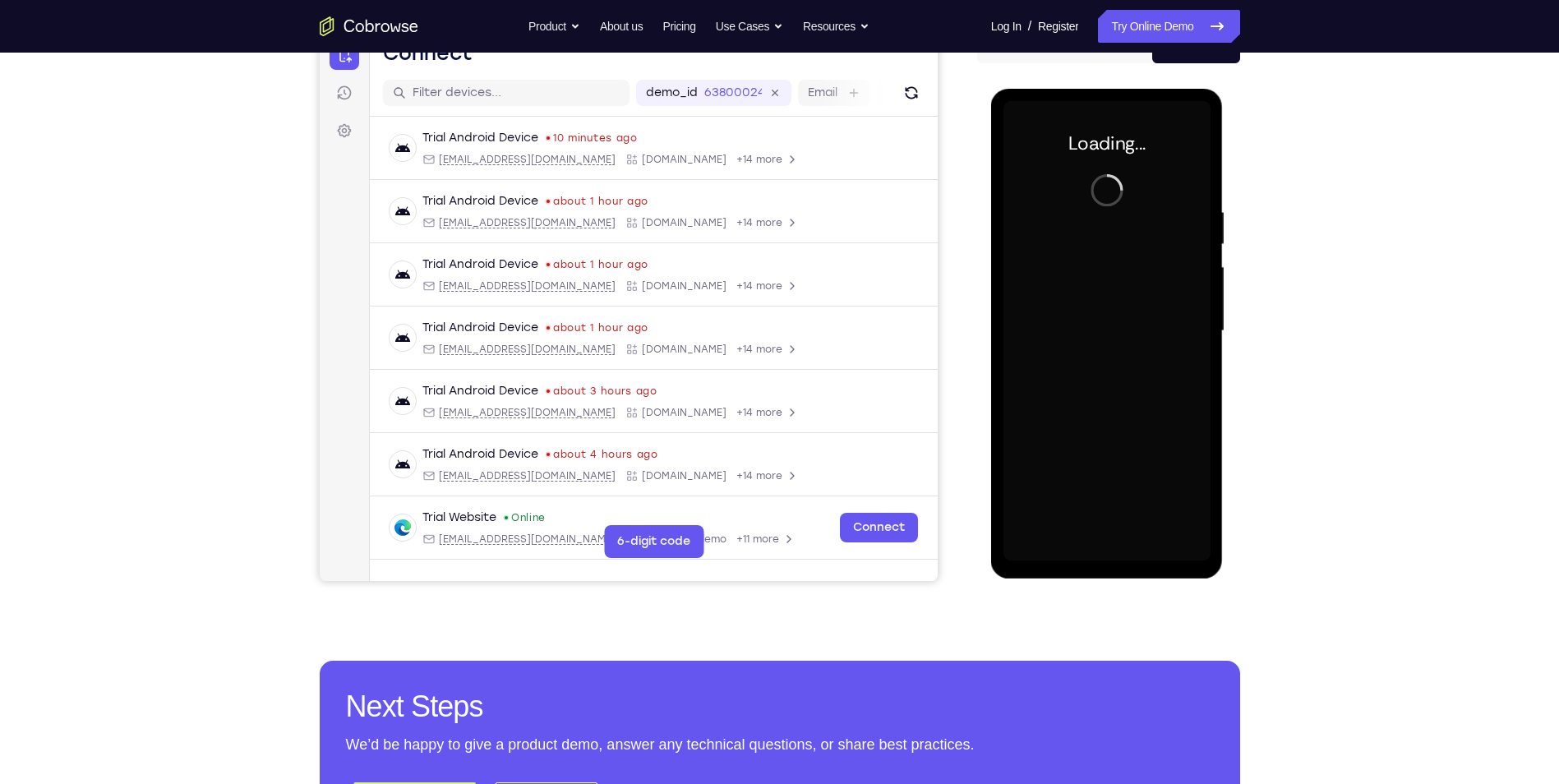
scroll to position [82, 0]
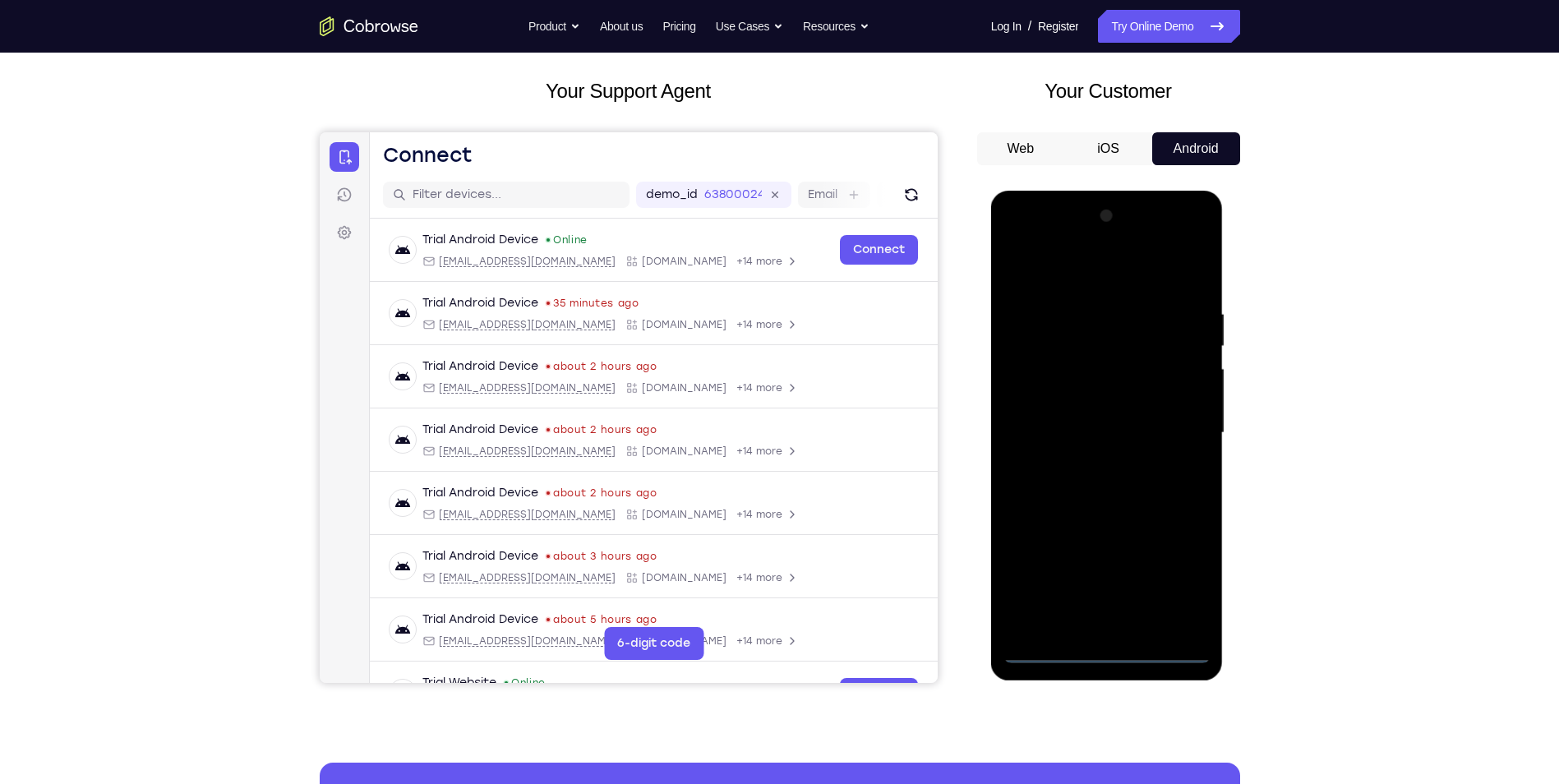
click at [1110, 651] on div at bounding box center [1107, 432] width 207 height 460
click at [1179, 576] on div at bounding box center [1107, 432] width 207 height 460
click at [1114, 276] on div at bounding box center [1107, 432] width 207 height 460
click at [1182, 429] on div at bounding box center [1107, 432] width 207 height 460
click at [1084, 465] on div at bounding box center [1107, 432] width 207 height 460
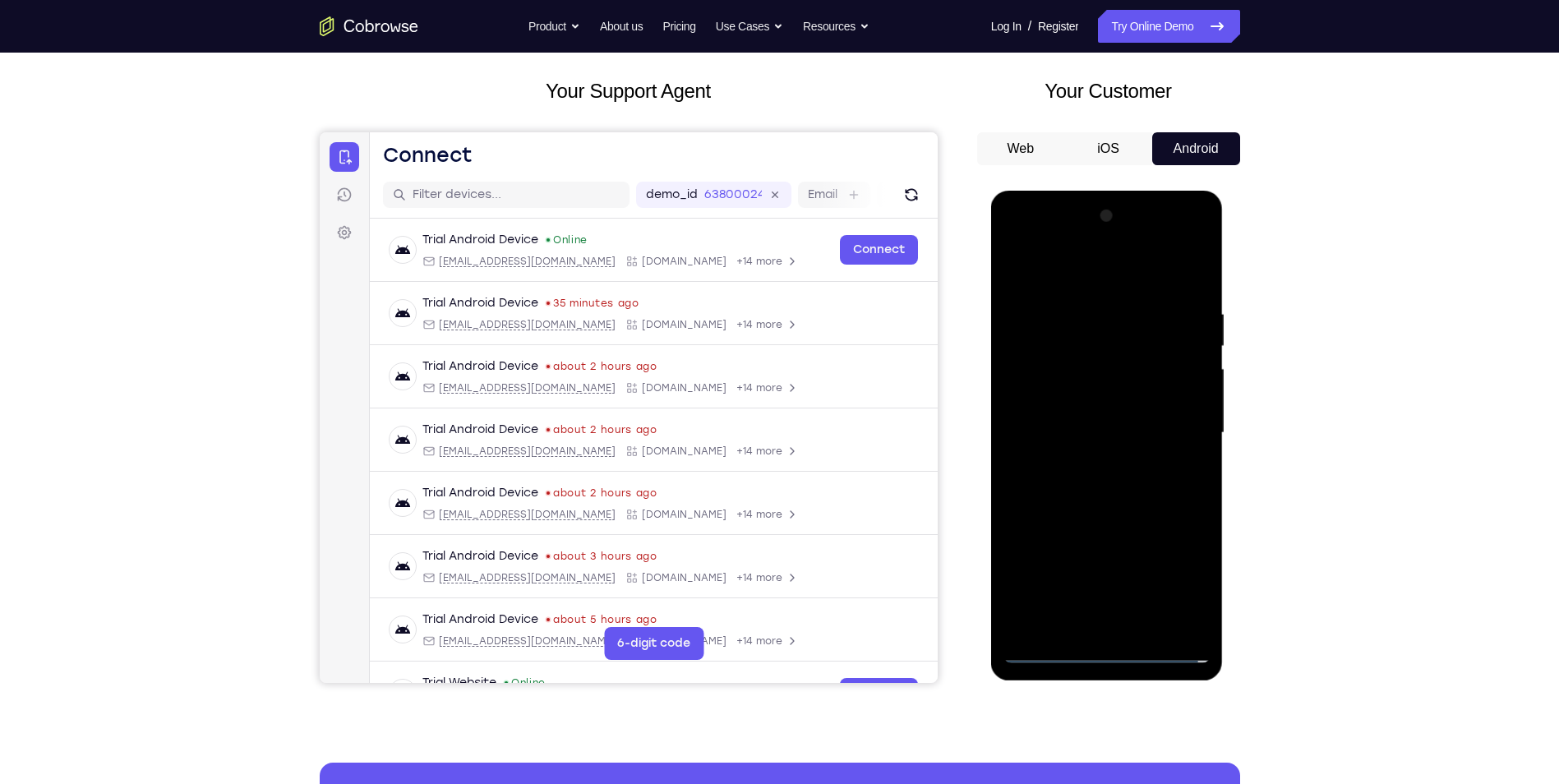
click at [1108, 416] on div at bounding box center [1107, 432] width 207 height 460
click at [1103, 428] on div at bounding box center [1107, 432] width 207 height 460
click at [1126, 484] on div at bounding box center [1107, 432] width 207 height 460
click at [1074, 485] on div at bounding box center [1107, 432] width 207 height 460
click at [1133, 514] on div at bounding box center [1107, 432] width 207 height 460
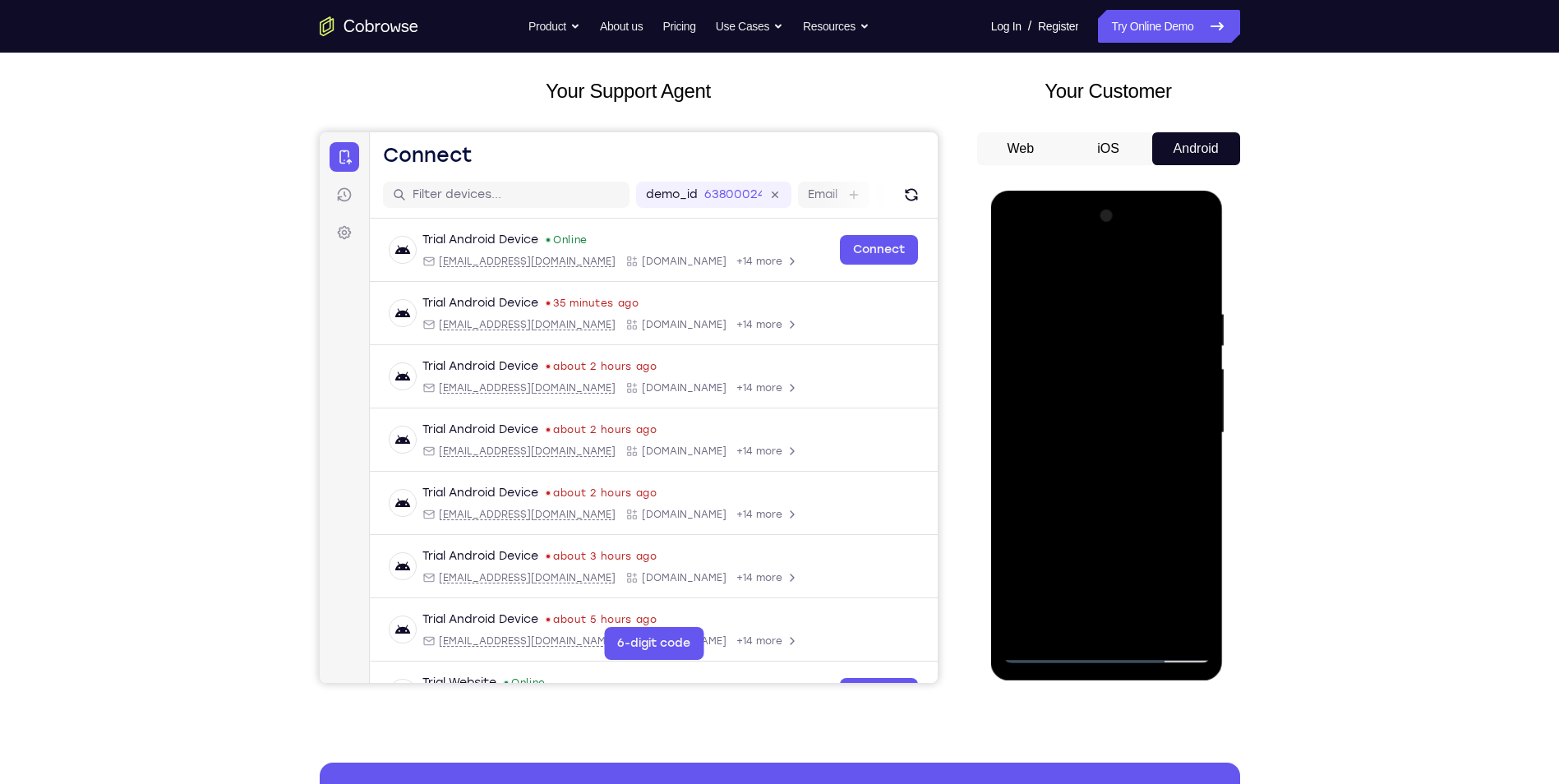
drag, startPoint x: 1156, startPoint y: 493, endPoint x: 1101, endPoint y: 302, distance: 198.8
click at [1101, 302] on div at bounding box center [1107, 432] width 207 height 460
drag, startPoint x: 1186, startPoint y: 476, endPoint x: 1178, endPoint y: 326, distance: 150.2
click at [1178, 327] on div at bounding box center [1107, 432] width 207 height 460
drag, startPoint x: 1141, startPoint y: 468, endPoint x: 1157, endPoint y: 191, distance: 277.5
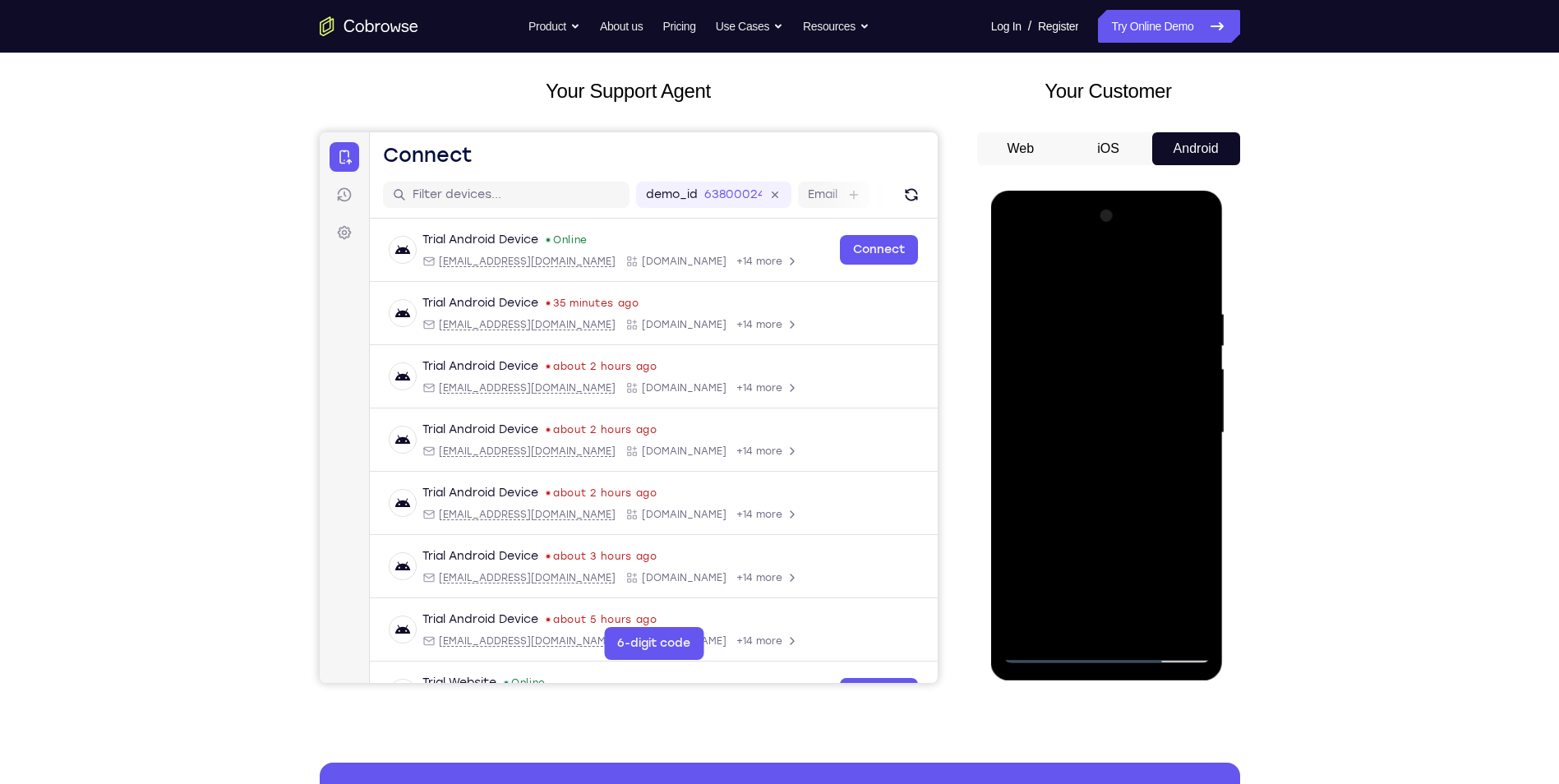
click at [1154, 200] on div at bounding box center [1107, 435] width 232 height 490
